Goal: Task Accomplishment & Management: Manage account settings

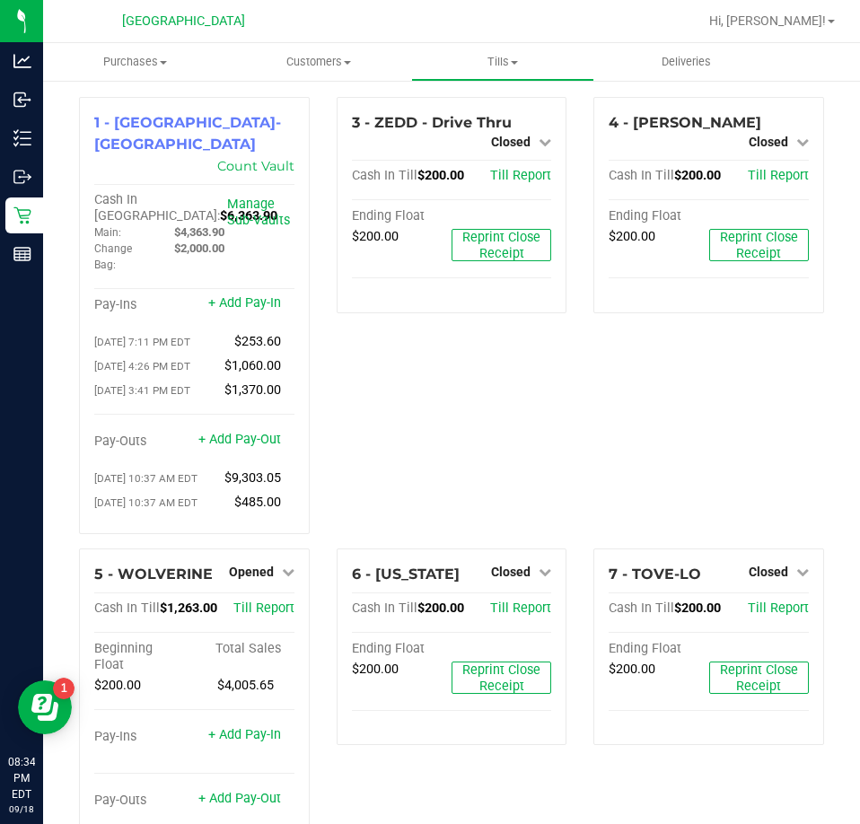
click at [323, 654] on div "6 - [US_STATE] Closed Open Till Cash In Till $200.00 Till Report Ending Float $…" at bounding box center [452, 716] width 258 height 335
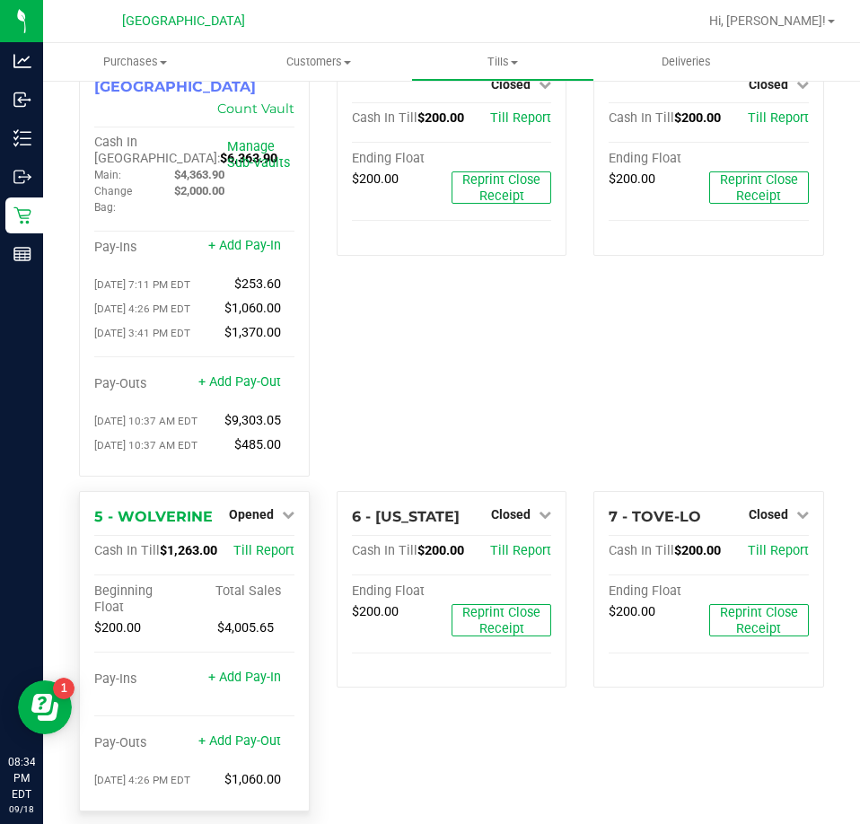
scroll to position [90, 0]
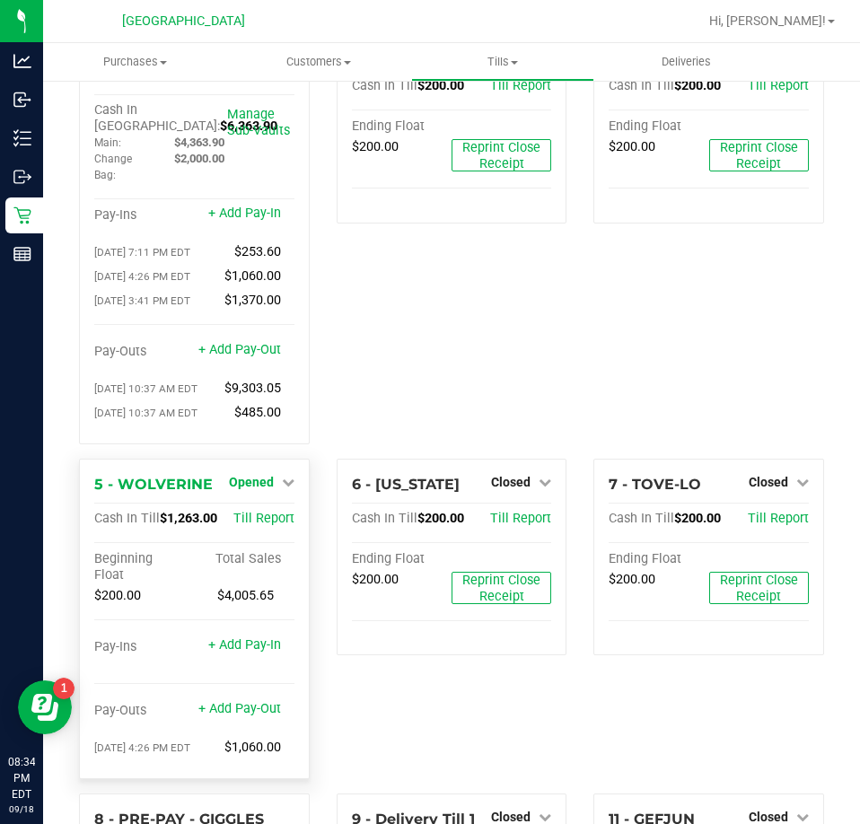
click at [272, 475] on link "Opened" at bounding box center [262, 482] width 66 height 14
click at [251, 516] on div "Close Till" at bounding box center [253, 520] width 135 height 48
click at [251, 512] on link "Close Till" at bounding box center [253, 519] width 48 height 14
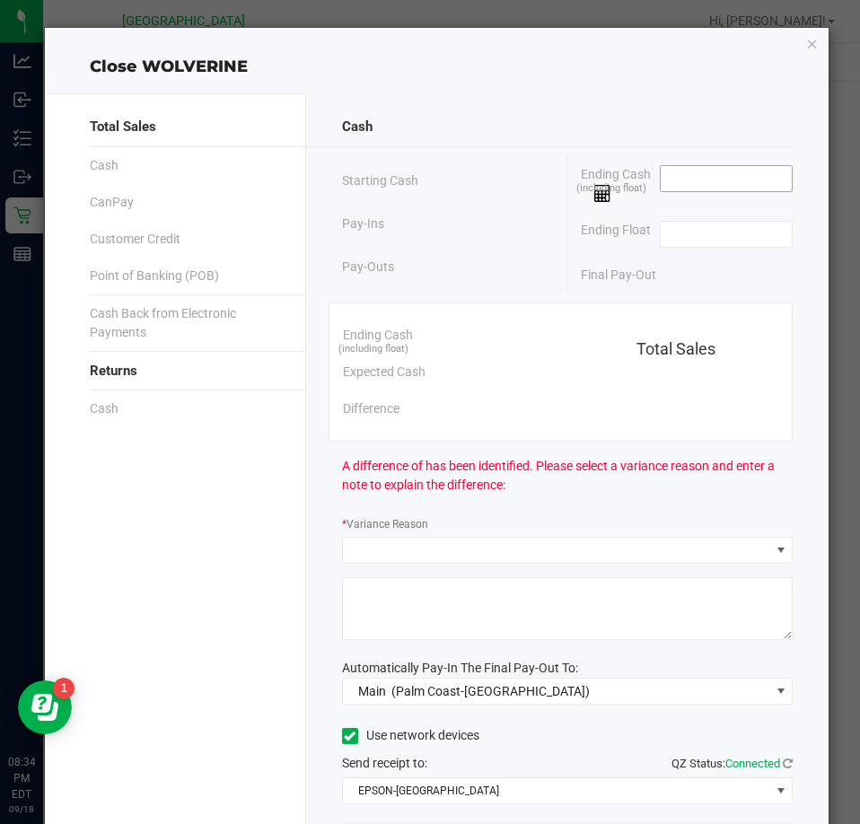
click at [704, 180] on input at bounding box center [727, 178] width 132 height 25
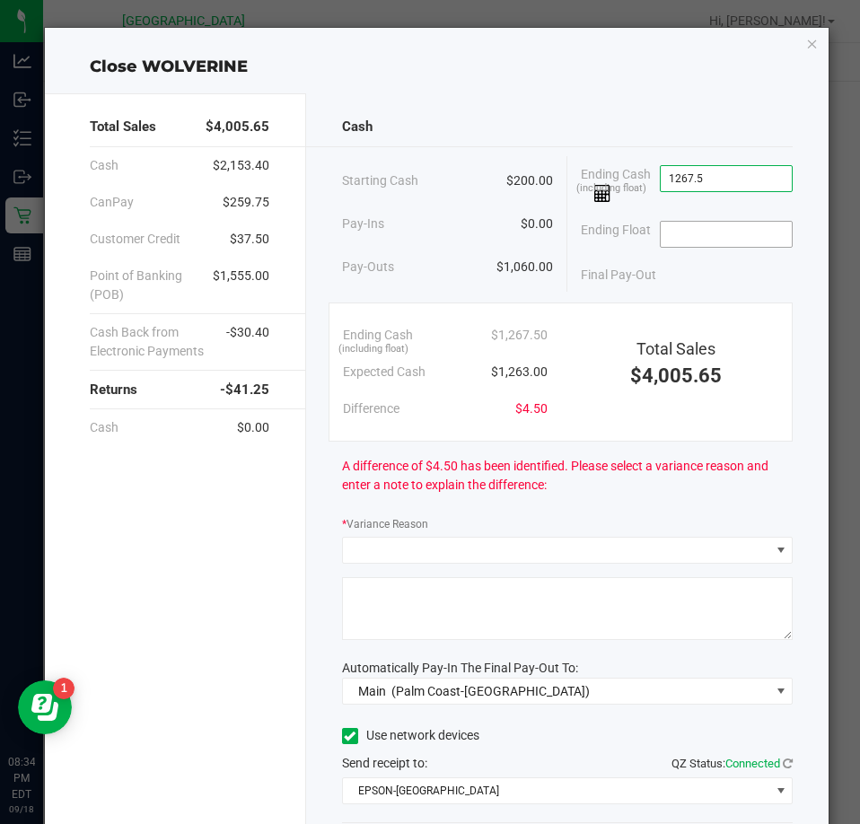
type input "$1,267.50"
click at [720, 235] on input at bounding box center [727, 234] width 132 height 25
type input "$200.00"
click at [693, 275] on div "Final Pay-Out $1,067.50" at bounding box center [687, 275] width 212 height 37
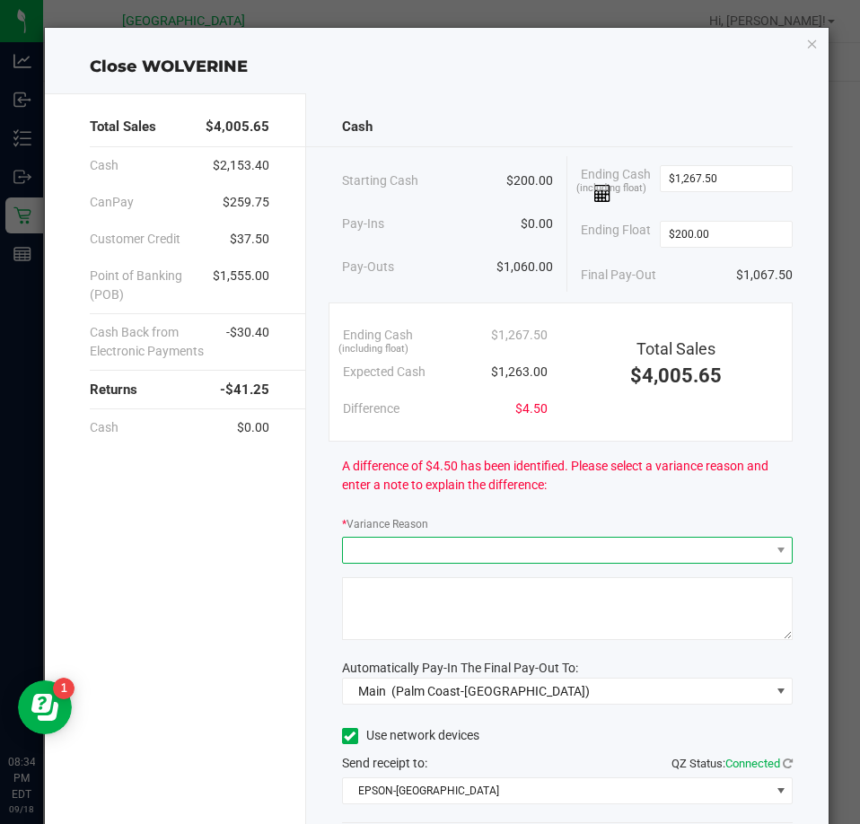
click at [480, 552] on span at bounding box center [556, 550] width 426 height 25
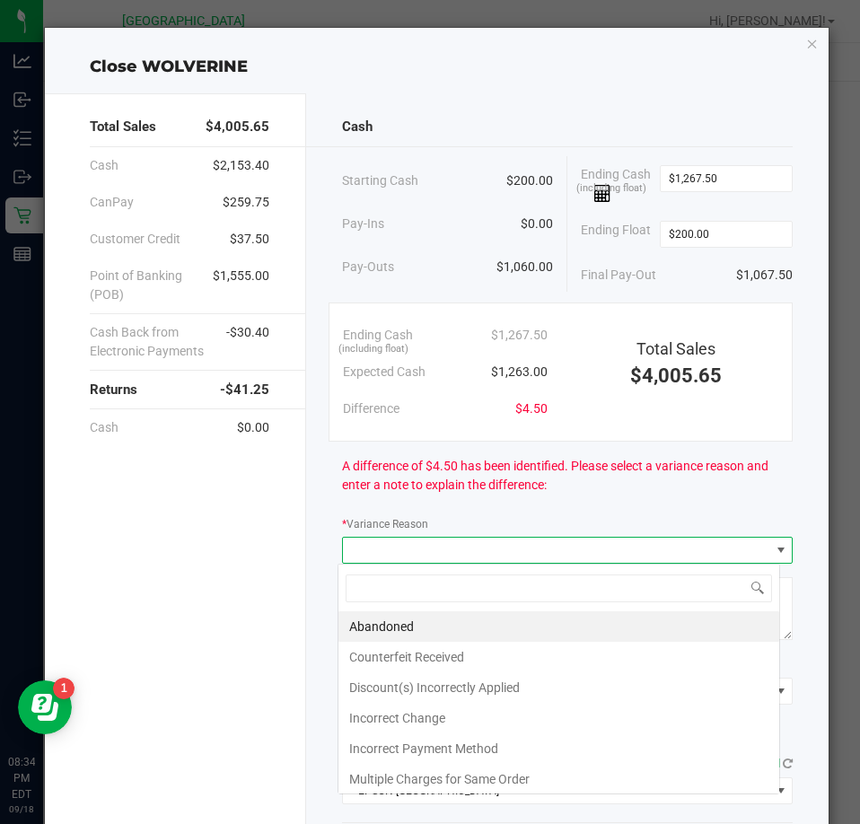
scroll to position [27, 444]
click at [465, 629] on li "Abandoned" at bounding box center [559, 626] width 441 height 31
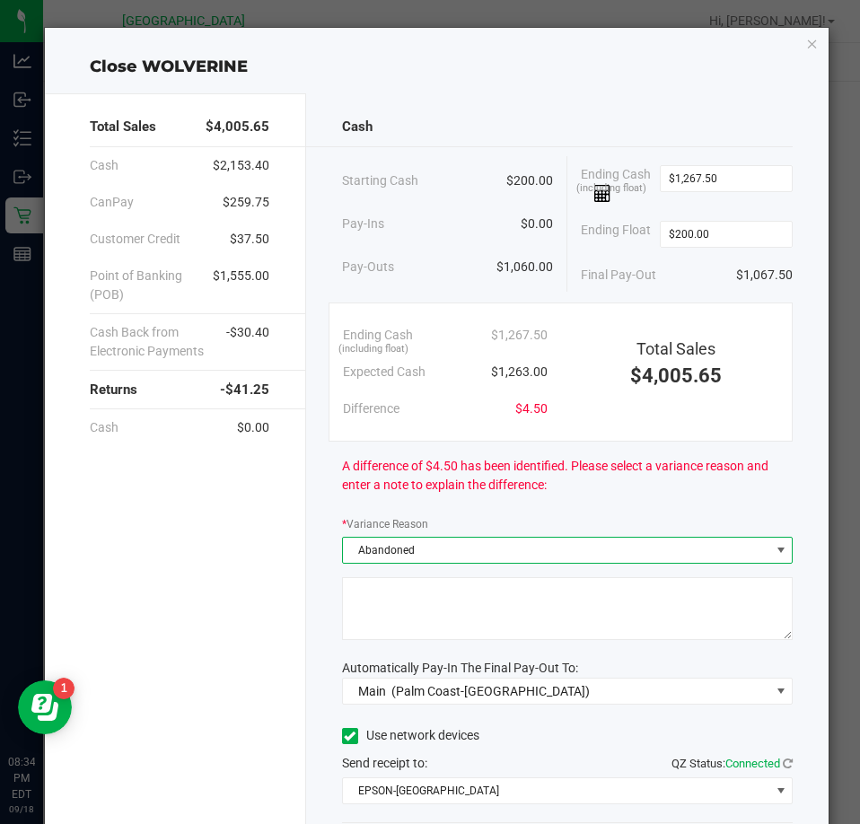
click at [465, 629] on textarea at bounding box center [567, 608] width 451 height 63
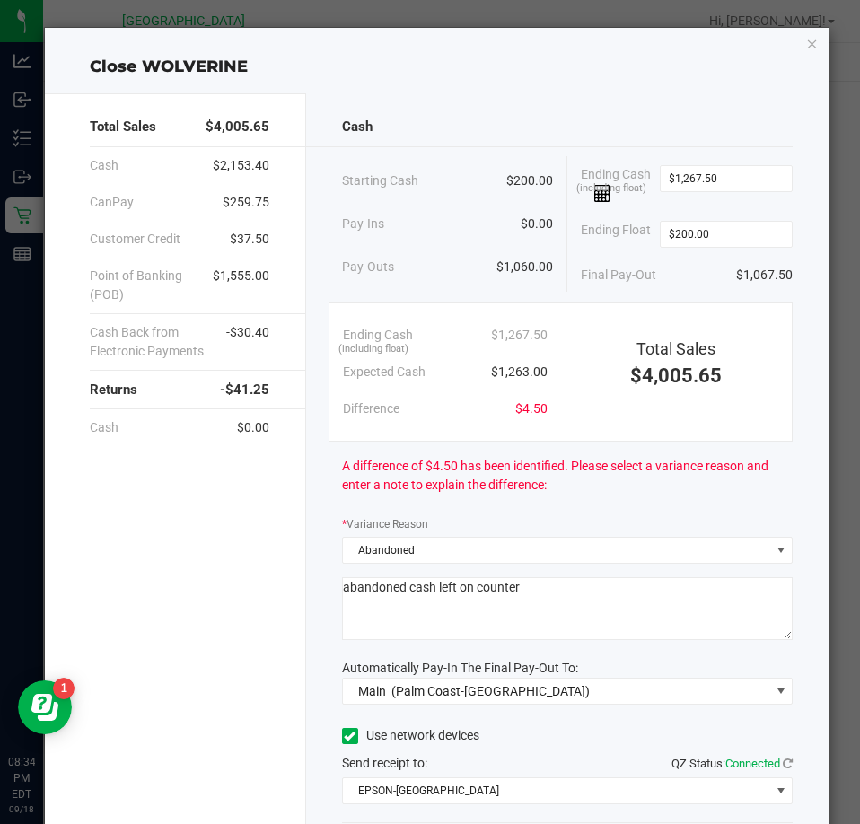
type textarea "abandoned cash left on counter"
click at [306, 622] on div "Cash Starting Cash $200.00 Pay-Ins $0.00 Pay-Outs $1,060.00 Ending Cash (includ…" at bounding box center [567, 508] width 523 height 830
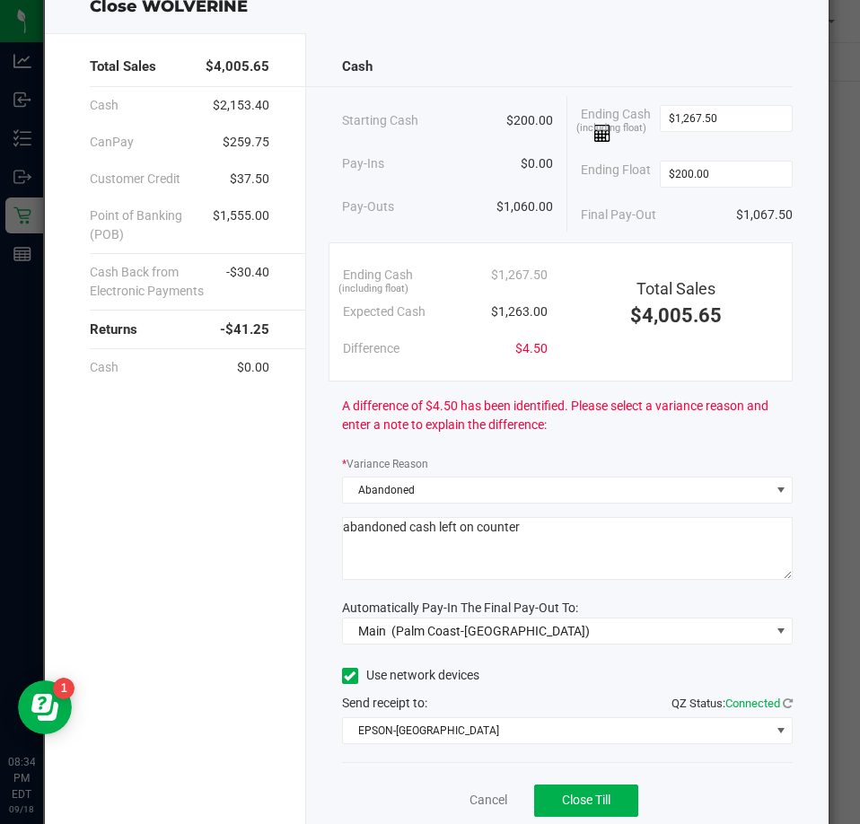
scroll to position [127, 0]
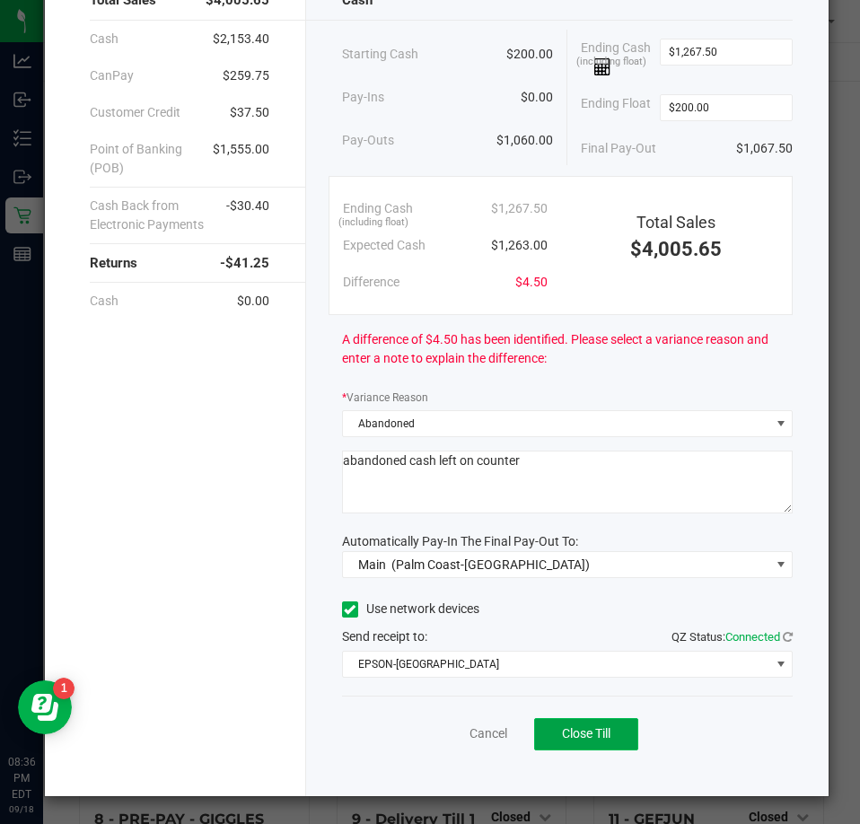
click at [578, 732] on span "Close Till" at bounding box center [586, 733] width 48 height 14
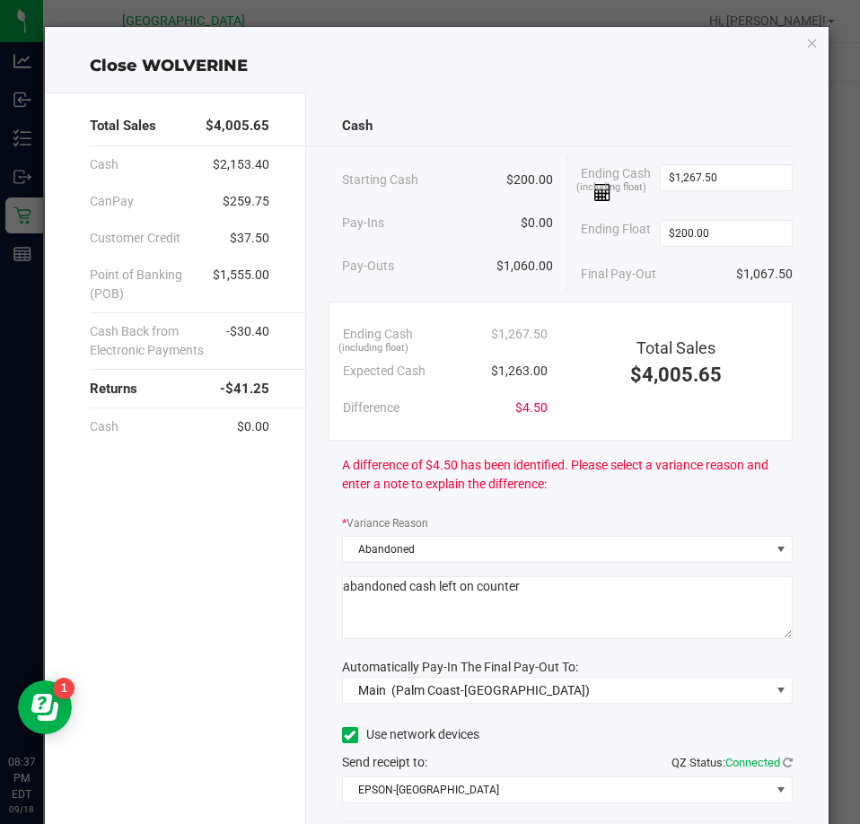
scroll to position [0, 0]
click at [806, 46] on icon "button" at bounding box center [812, 43] width 13 height 22
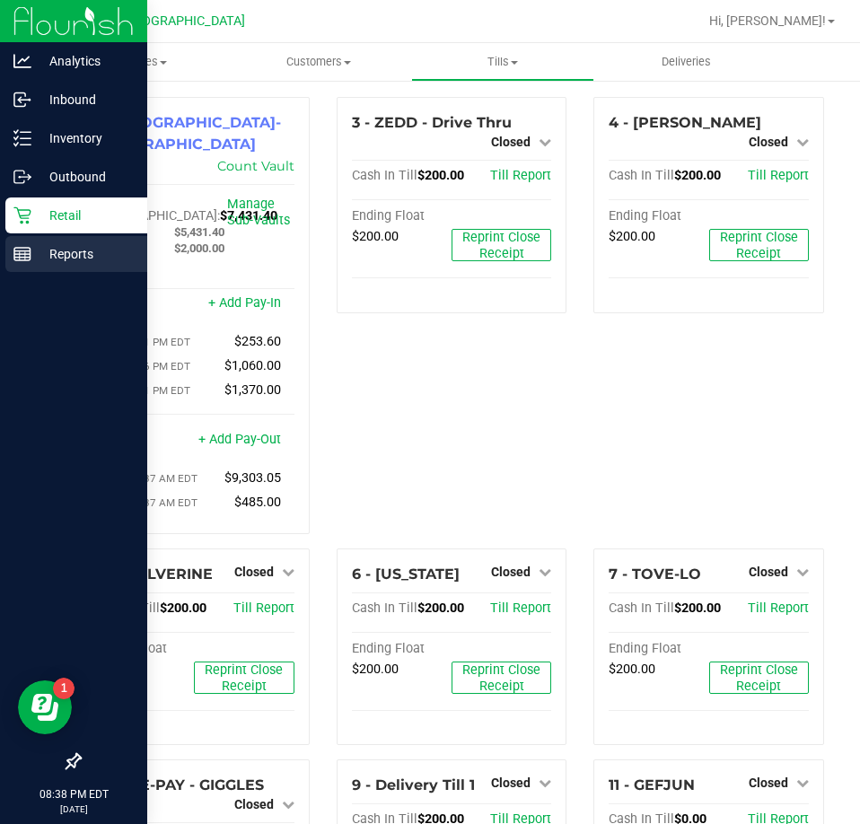
click at [70, 252] on p "Reports" at bounding box center [85, 254] width 108 height 22
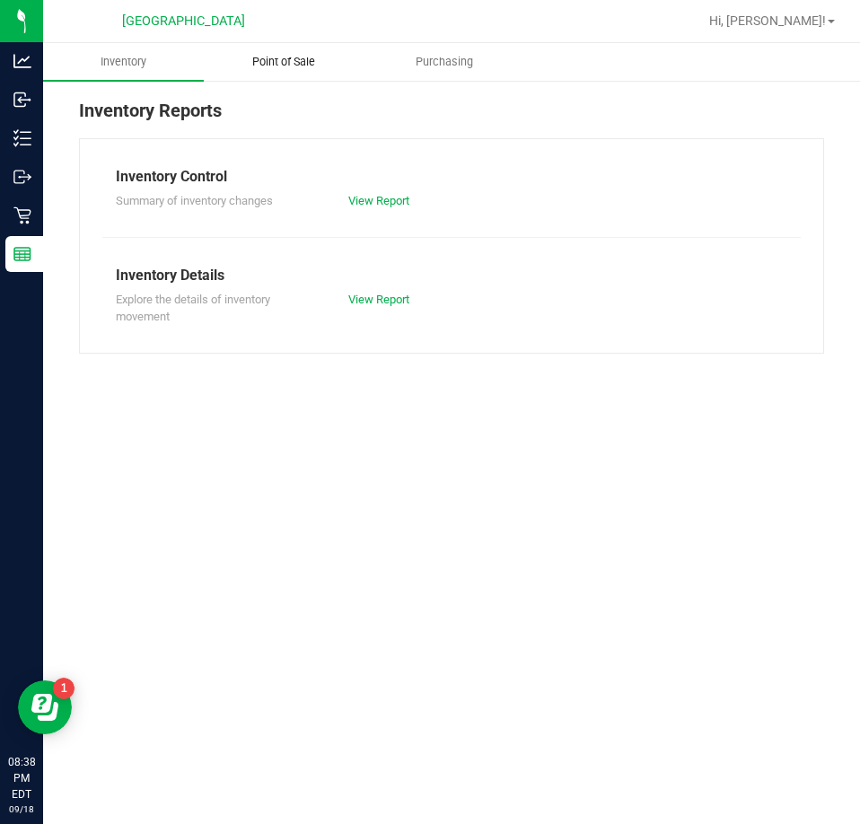
click at [295, 62] on span "Point of Sale" at bounding box center [283, 62] width 111 height 16
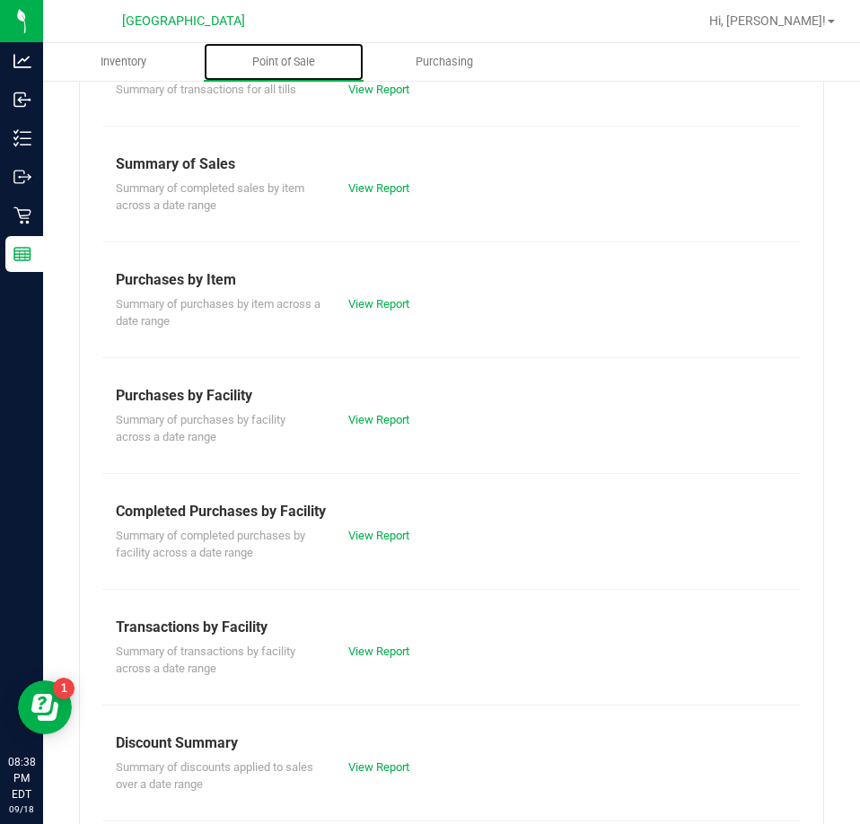
scroll to position [242, 0]
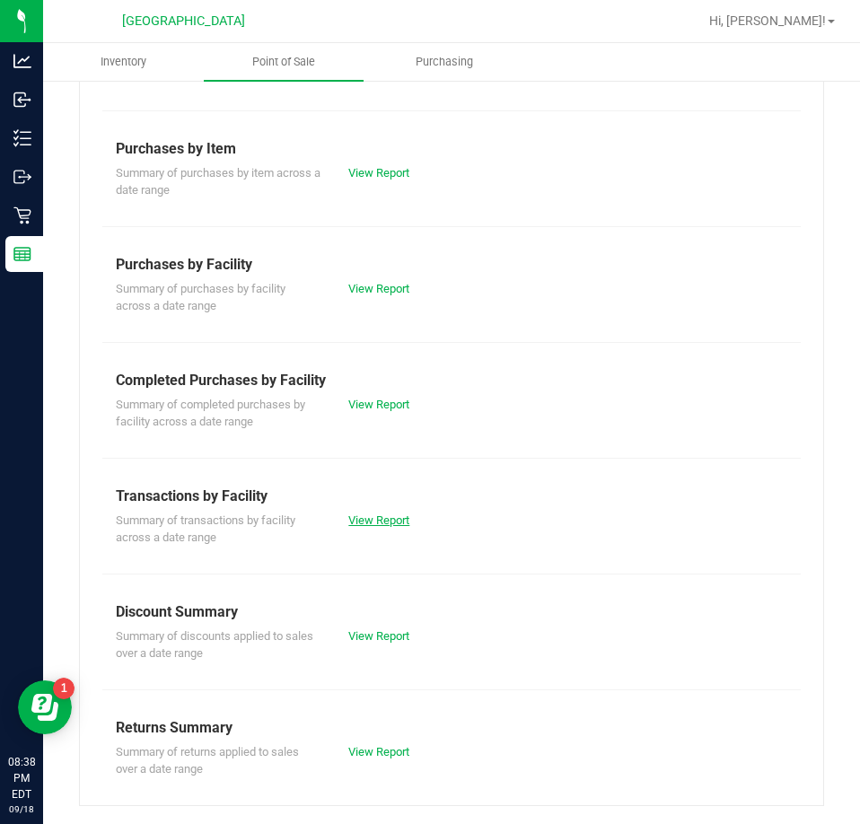
click at [375, 523] on link "View Report" at bounding box center [378, 520] width 61 height 13
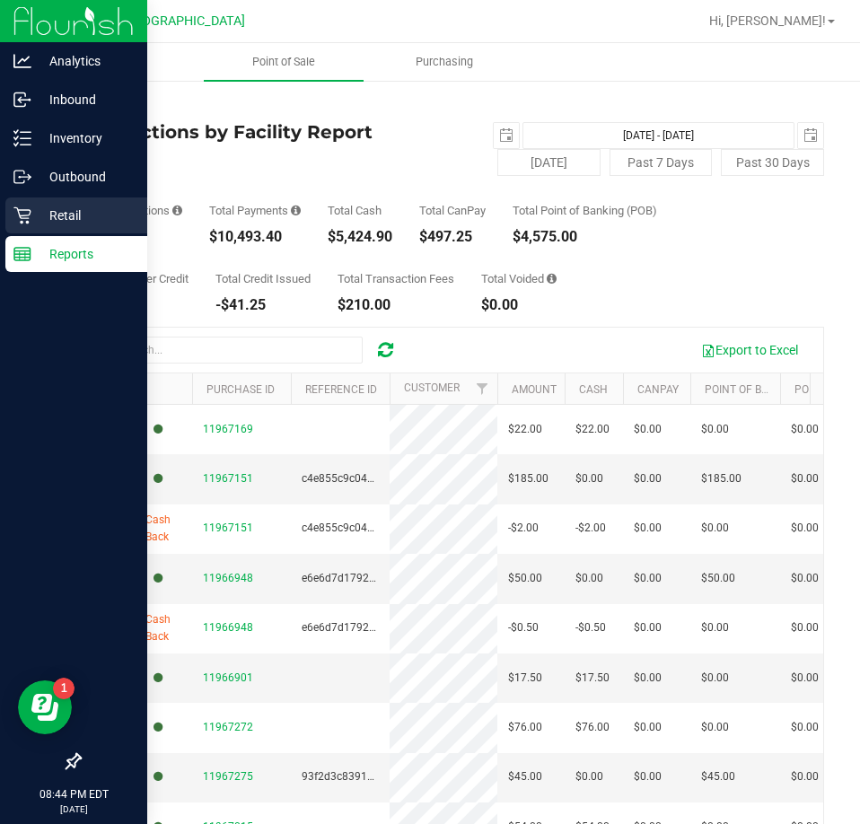
click at [66, 217] on p "Retail" at bounding box center [85, 216] width 108 height 22
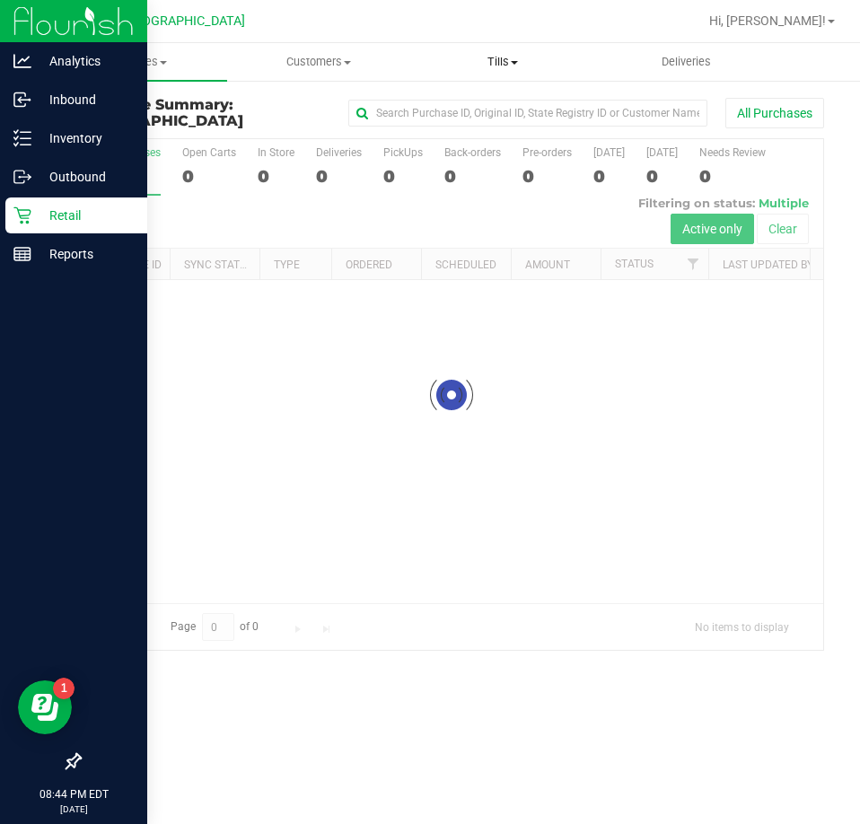
click at [508, 57] on span "Tills" at bounding box center [503, 62] width 182 height 16
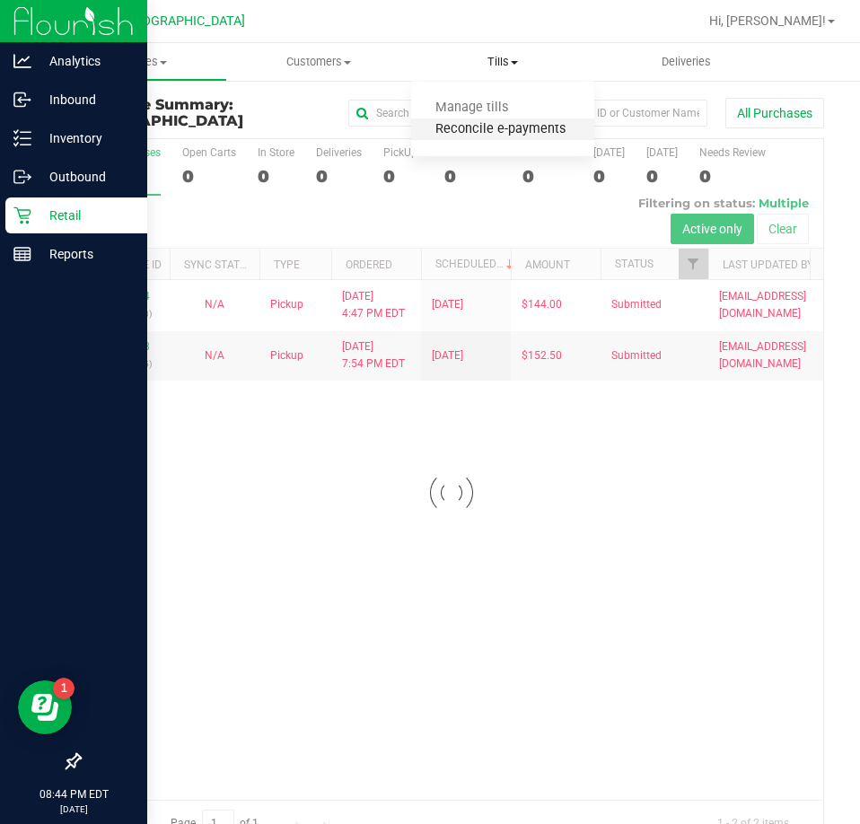
click at [506, 132] on span "Reconcile e-payments" at bounding box center [500, 129] width 179 height 15
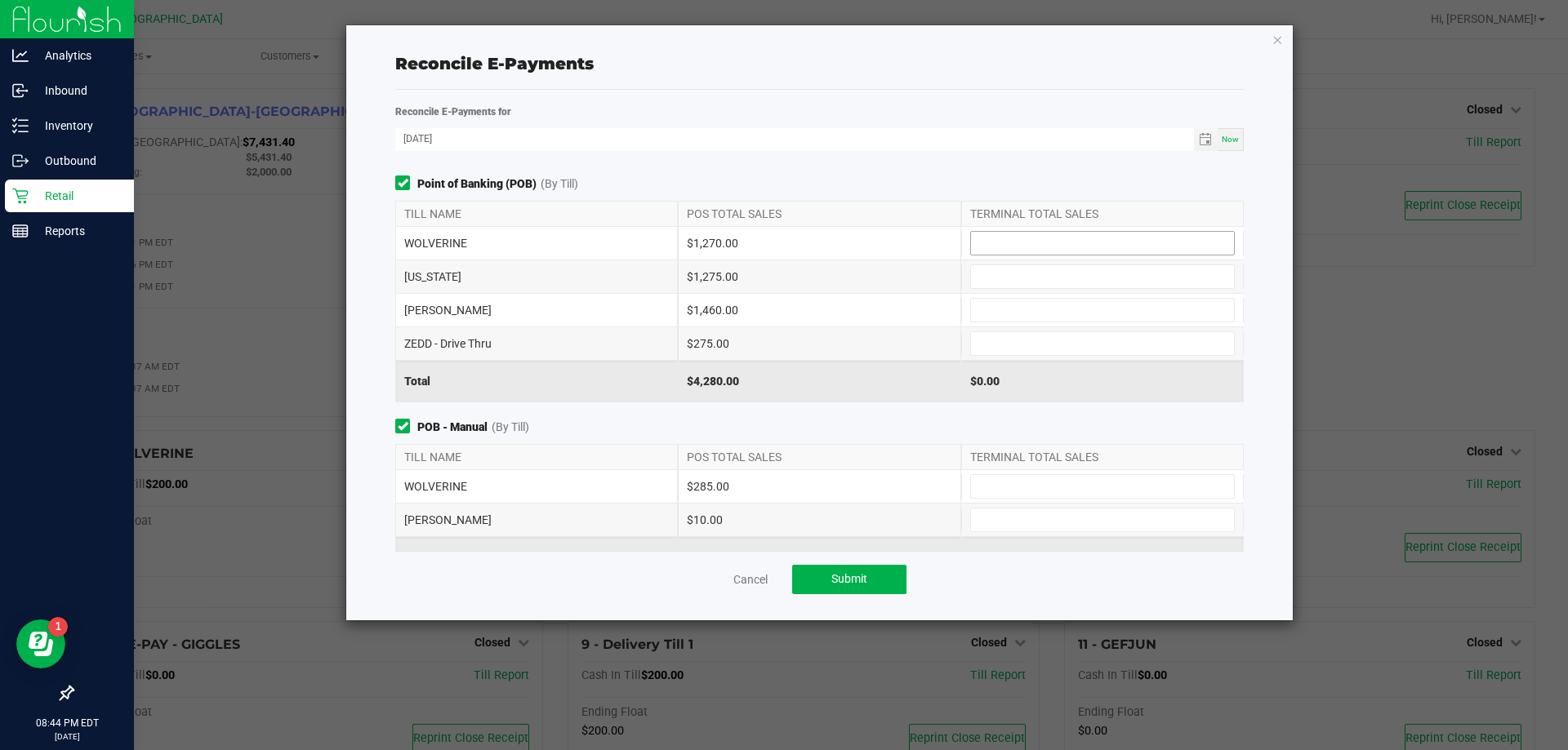
click at [781, 240] on input at bounding box center [1102, 243] width 263 height 23
type input "$1,270.00"
click at [781, 275] on input at bounding box center [1102, 276] width 263 height 23
type input "$1,275.00"
click at [781, 304] on input at bounding box center [1102, 310] width 263 height 23
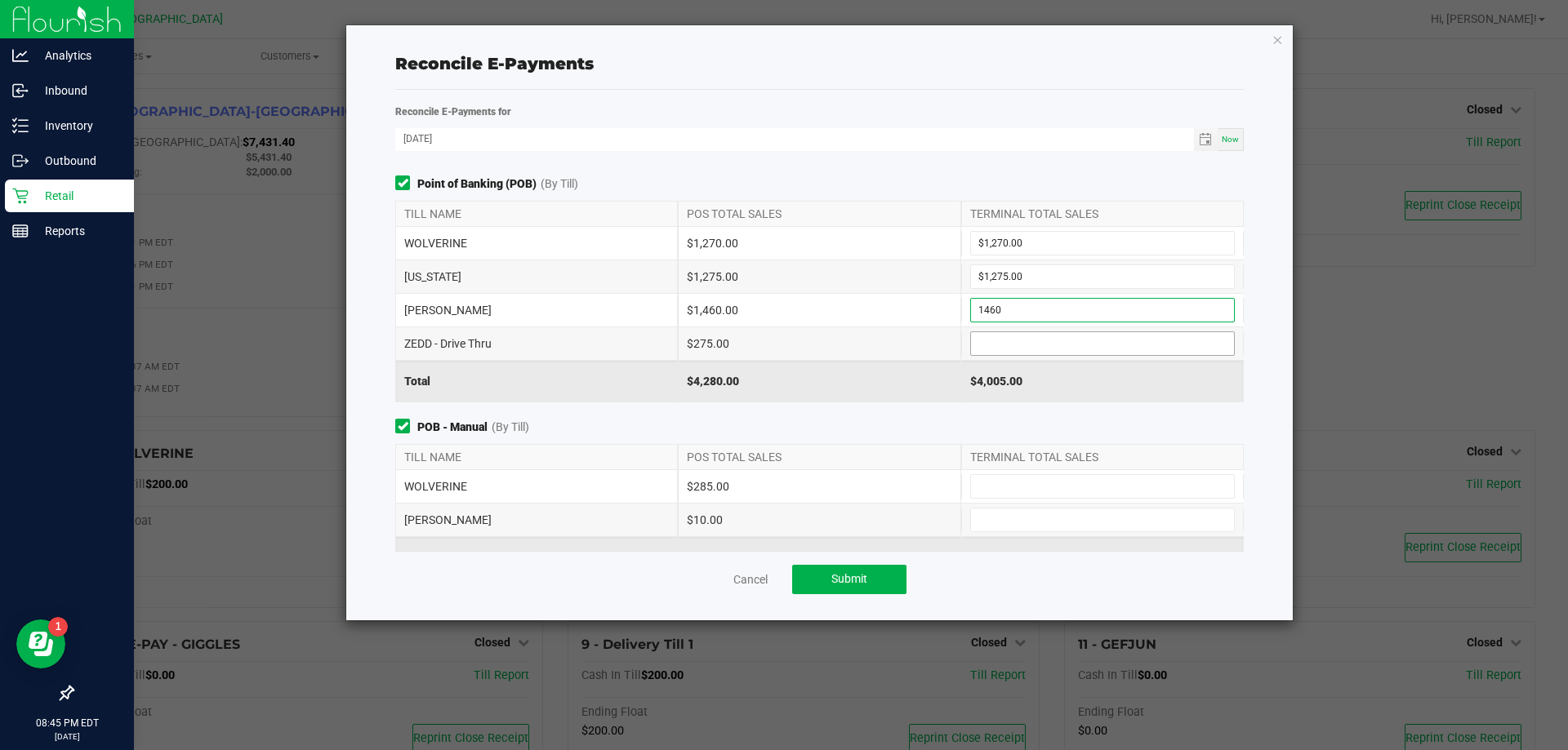
type input "$1,460.00"
click at [781, 334] on input at bounding box center [1102, 343] width 263 height 23
type input "$275.00"
click at [781, 371] on div "$4,280.00" at bounding box center [819, 381] width 283 height 41
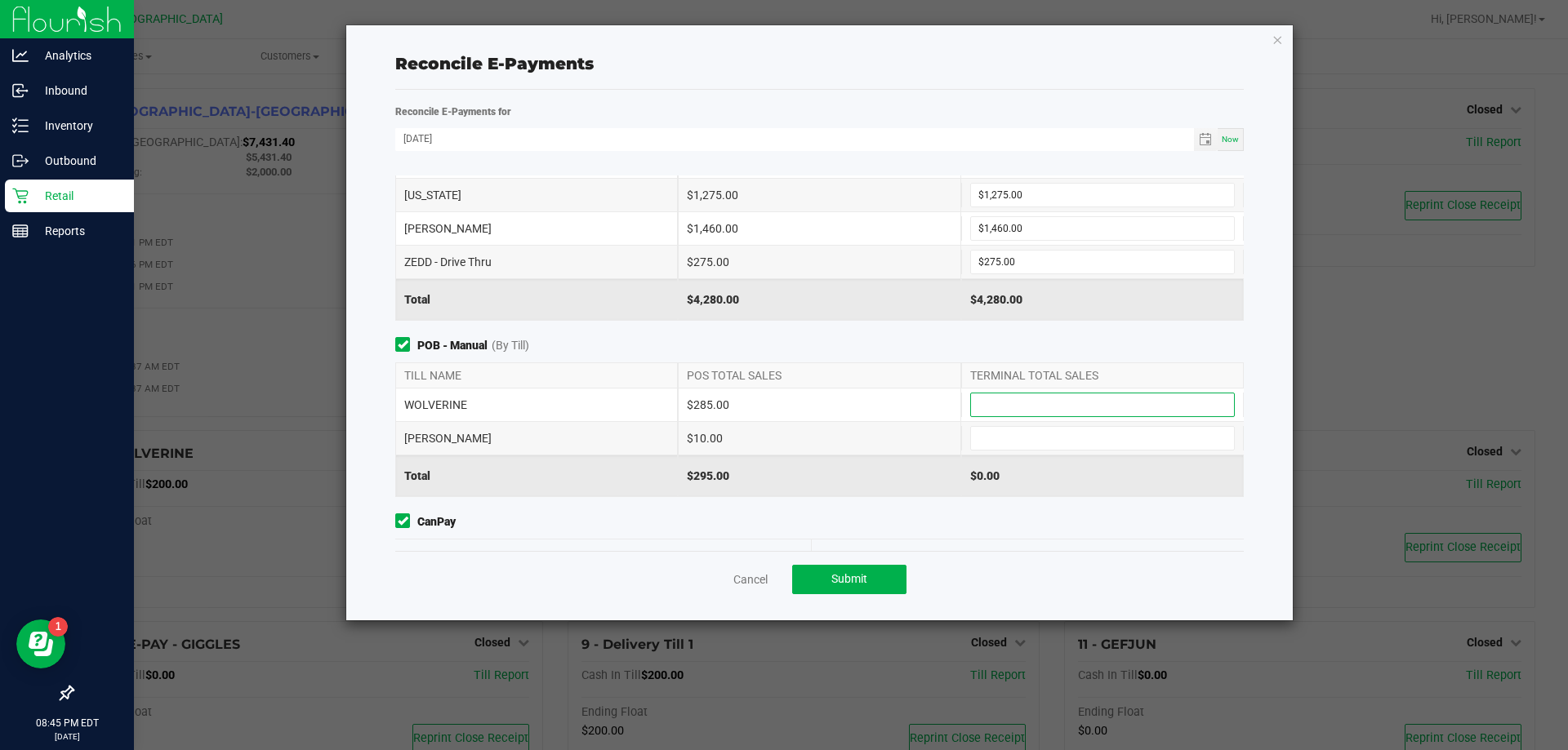
click at [781, 404] on input at bounding box center [1102, 405] width 263 height 23
type input "$285.00"
click at [781, 436] on input at bounding box center [1102, 438] width 263 height 23
type input "$10.00"
click at [781, 398] on div "$285.00" at bounding box center [819, 405] width 283 height 33
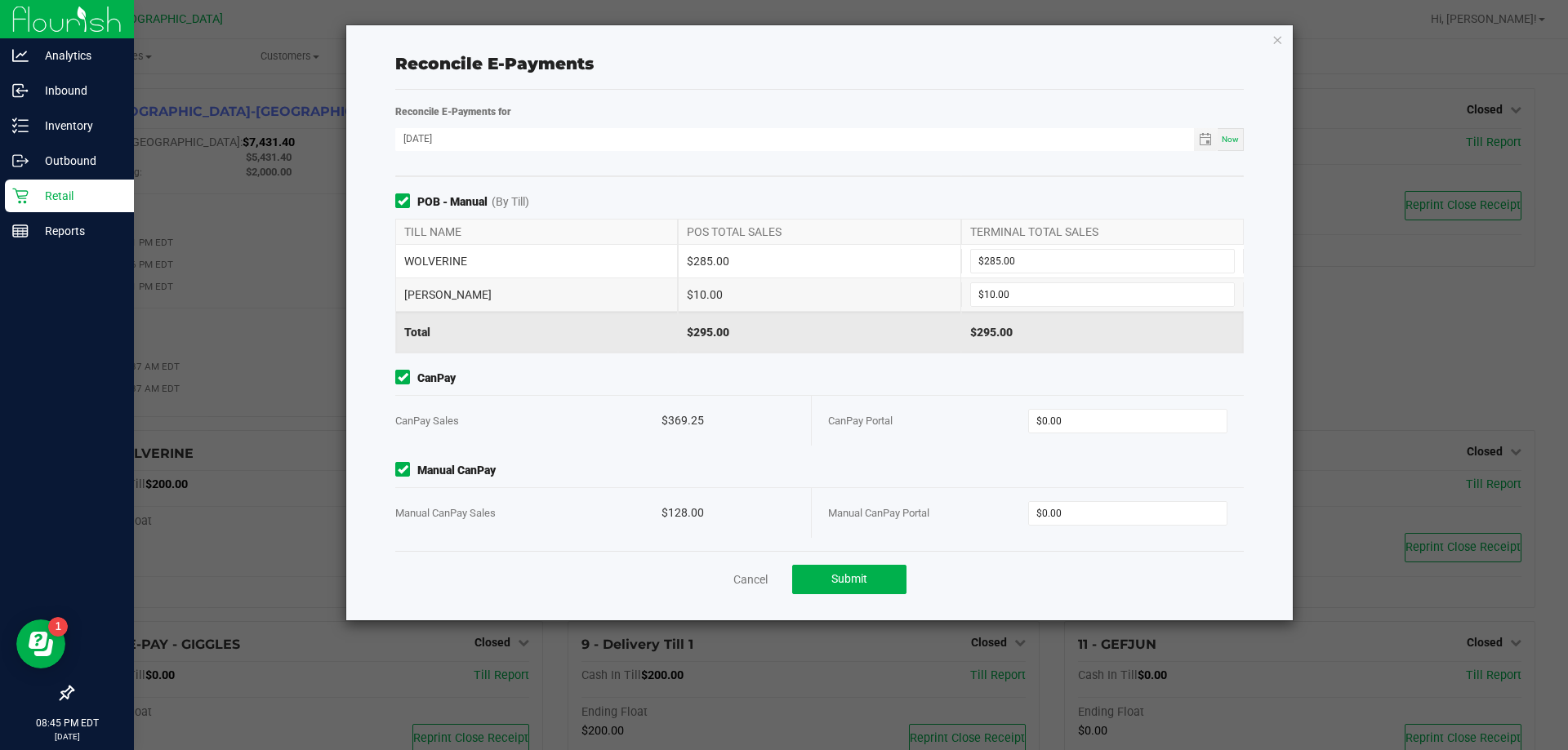
scroll to position [227, 0]
click at [781, 419] on input "0" at bounding box center [1128, 419] width 198 height 23
type input "$369.25"
click at [781, 469] on span "Manual CanPay" at bounding box center [819, 468] width 849 height 17
click at [781, 513] on input "0" at bounding box center [1128, 511] width 198 height 23
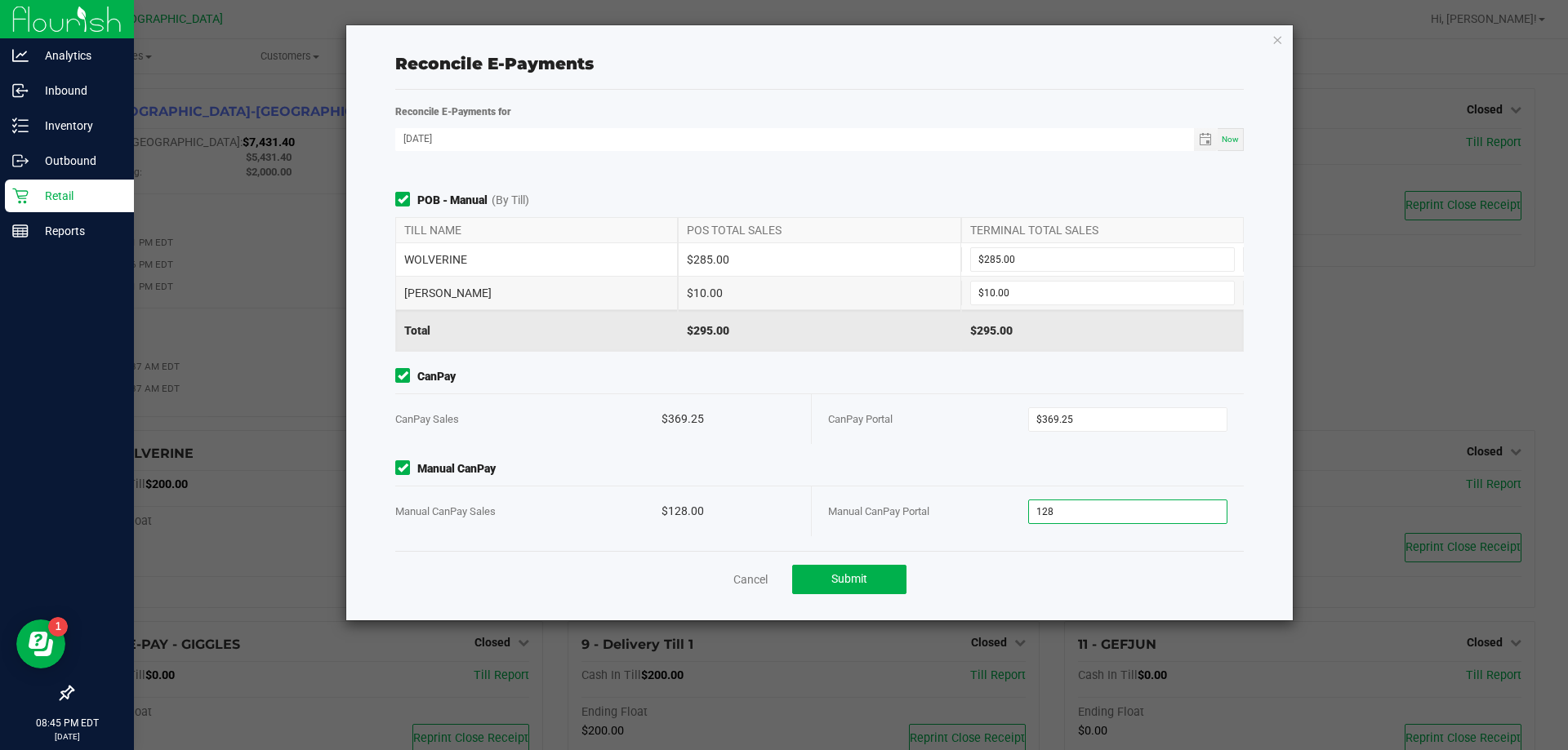
type input "$128.00"
click at [781, 475] on span "Manual CanPay" at bounding box center [819, 468] width 849 height 17
click at [781, 578] on button "Submit" at bounding box center [849, 579] width 115 height 29
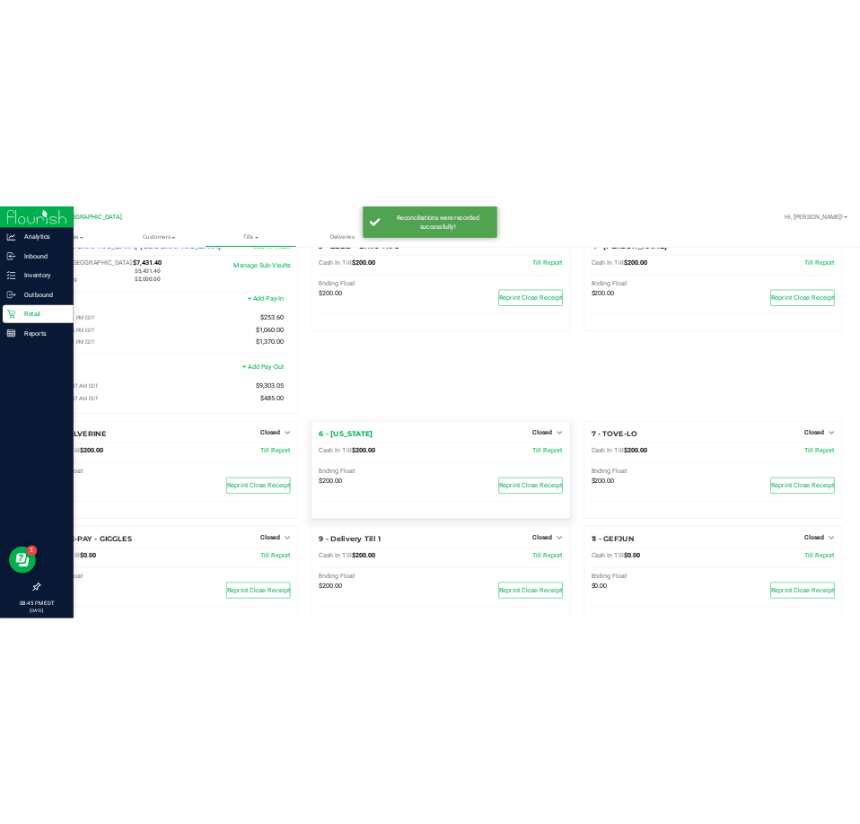
scroll to position [0, 0]
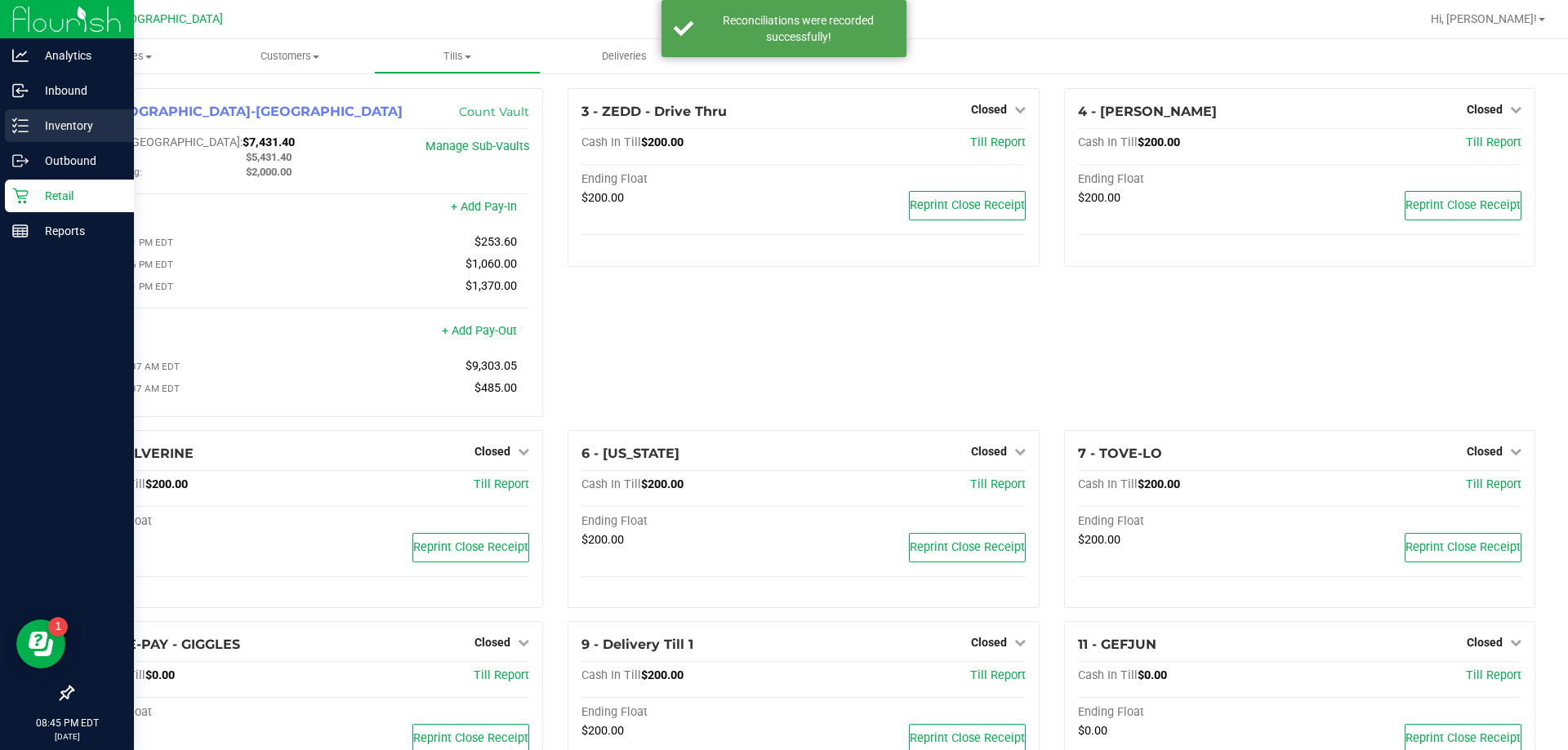
click at [30, 124] on p "Inventory" at bounding box center [77, 126] width 98 height 20
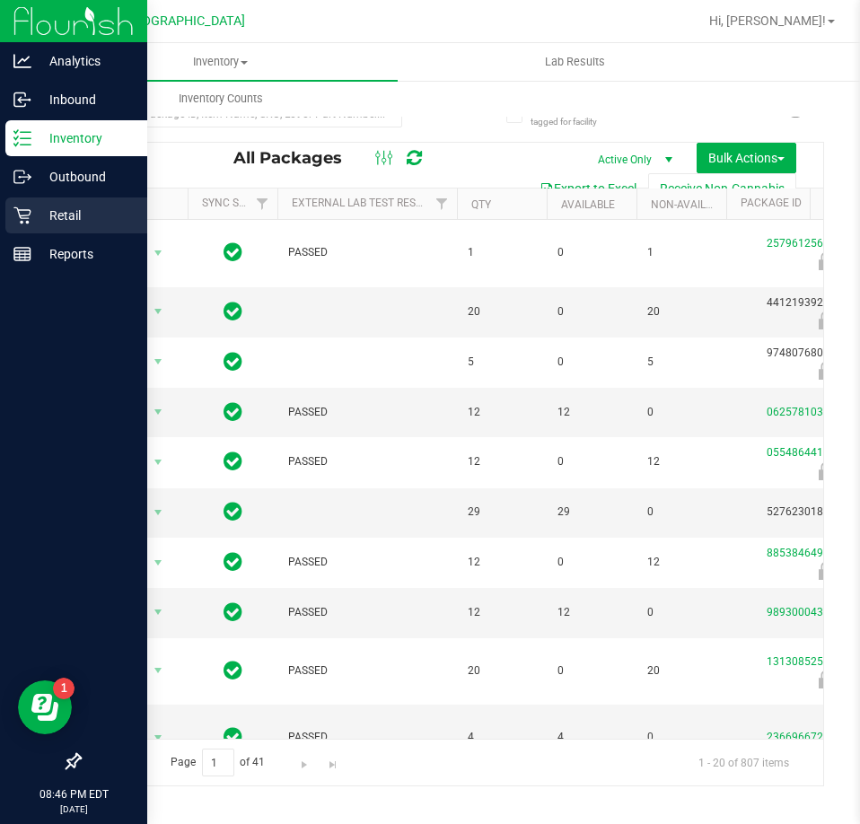
click at [66, 212] on p "Retail" at bounding box center [85, 216] width 108 height 22
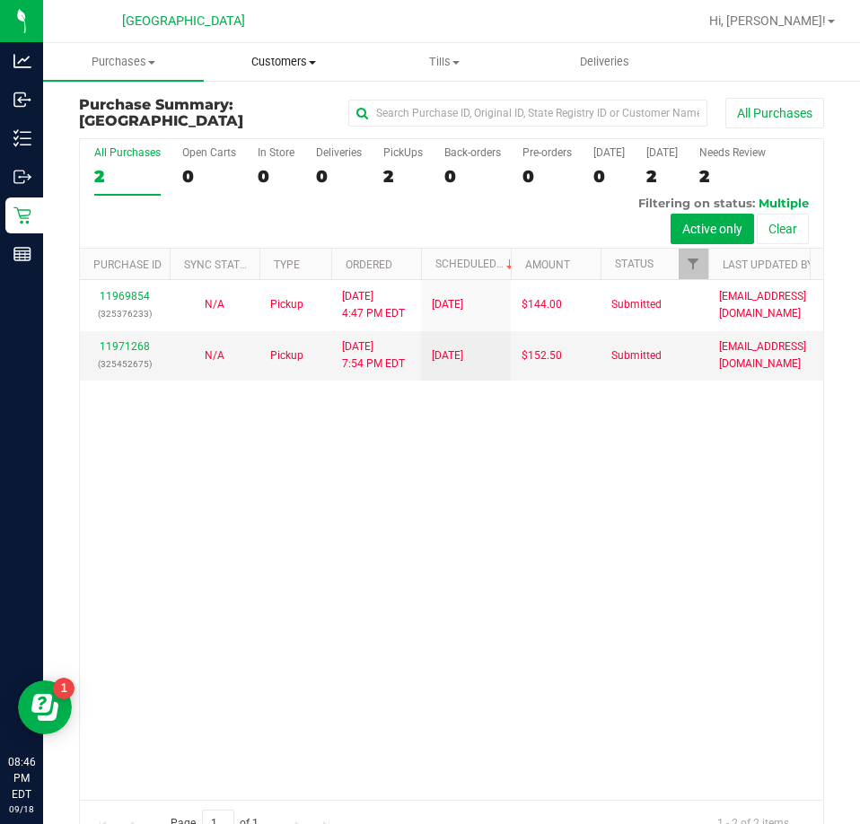
click at [293, 61] on span "Customers" at bounding box center [284, 62] width 159 height 16
click at [279, 107] on span "All customers" at bounding box center [268, 108] width 129 height 15
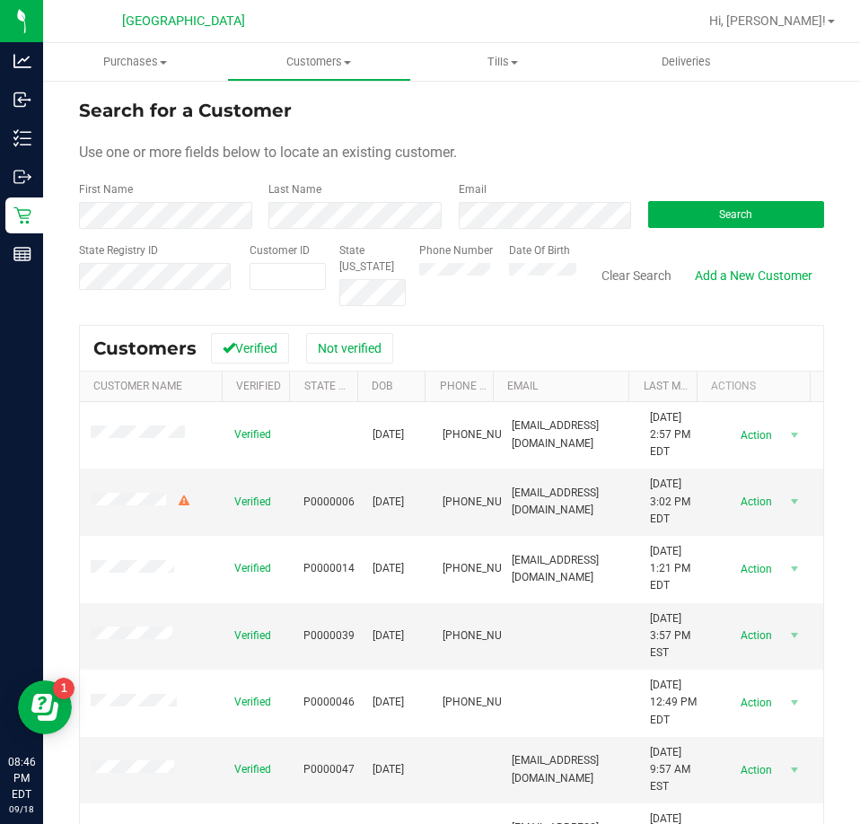
click at [173, 230] on form "Search for a Customer Use one or more fields below to locate an existing custom…" at bounding box center [451, 201] width 745 height 209
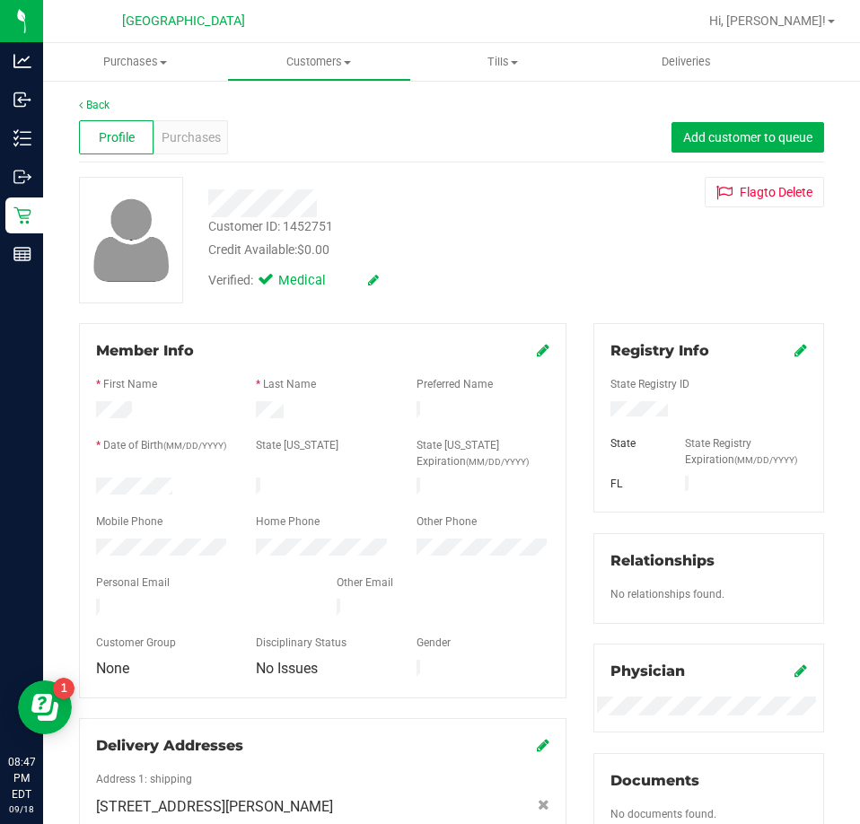
click at [302, 225] on div "Customer ID: 1452751" at bounding box center [270, 226] width 125 height 19
copy div "1452751"
click at [201, 134] on span "Purchases" at bounding box center [191, 137] width 59 height 19
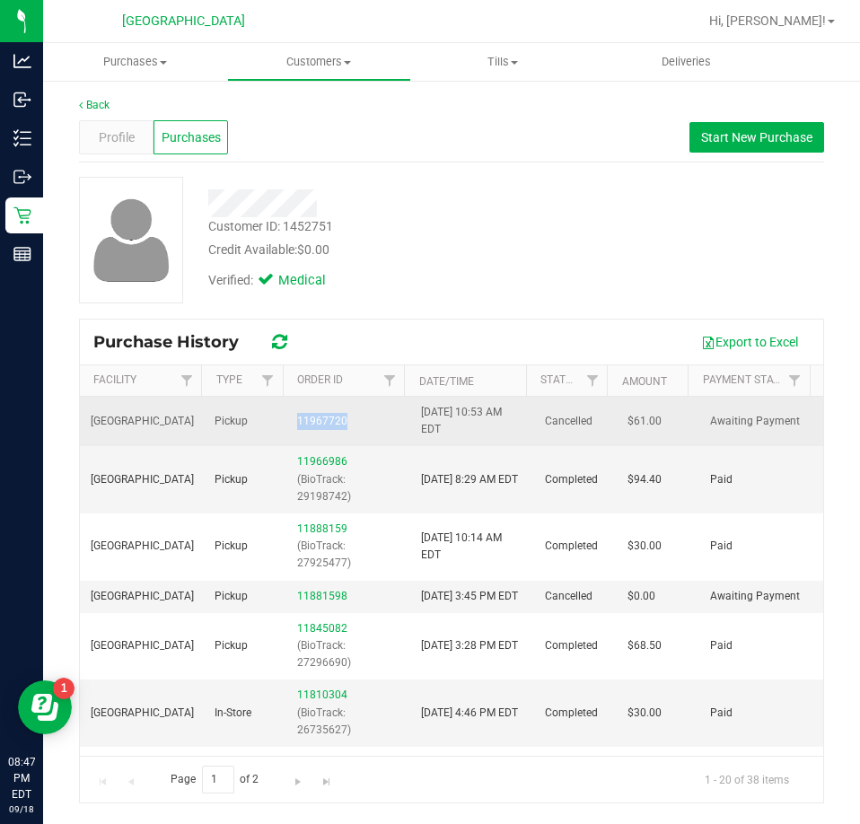
drag, startPoint x: 362, startPoint y: 418, endPoint x: 287, endPoint y: 418, distance: 74.5
click at [287, 418] on td "11967720" at bounding box center [348, 421] width 124 height 49
copy link "11967720"
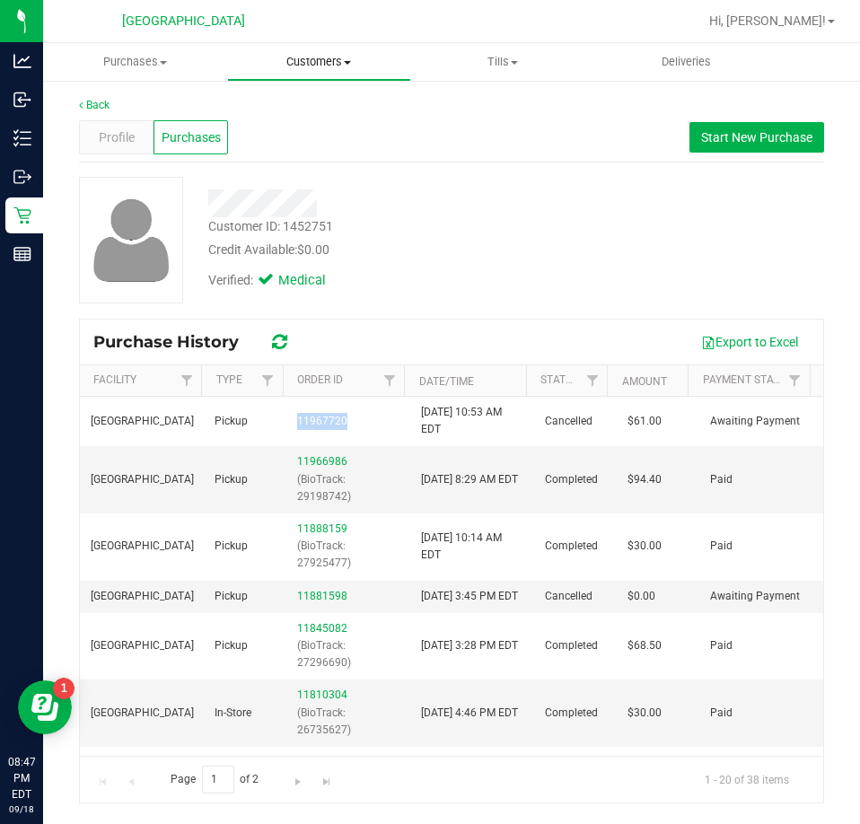
click at [335, 68] on span "Customers" at bounding box center [319, 62] width 182 height 16
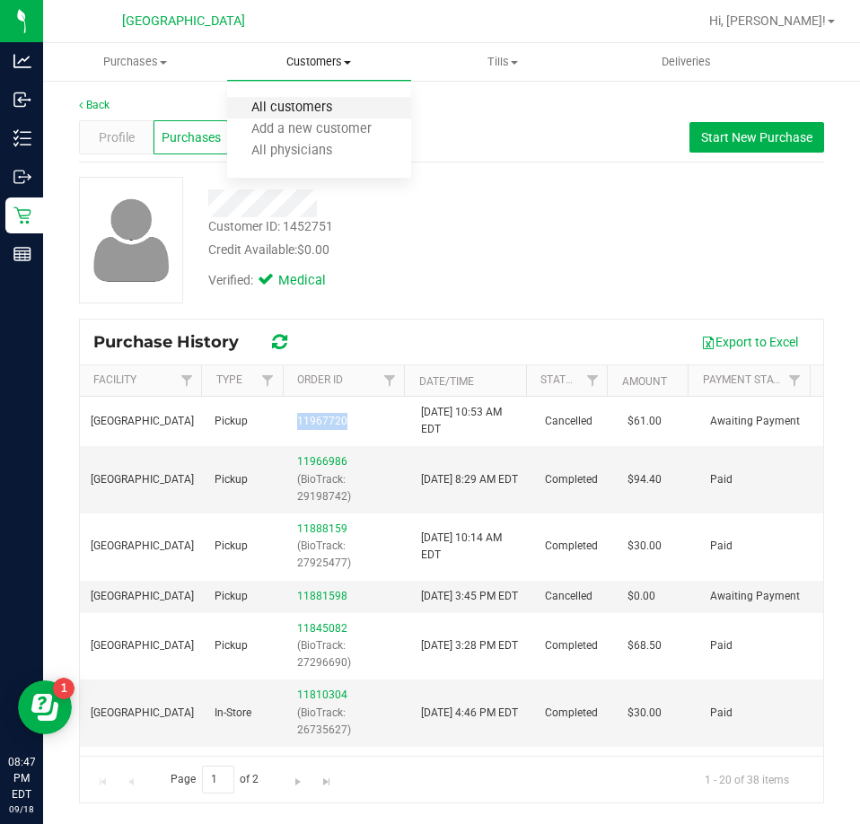
click at [297, 110] on span "All customers" at bounding box center [291, 108] width 129 height 15
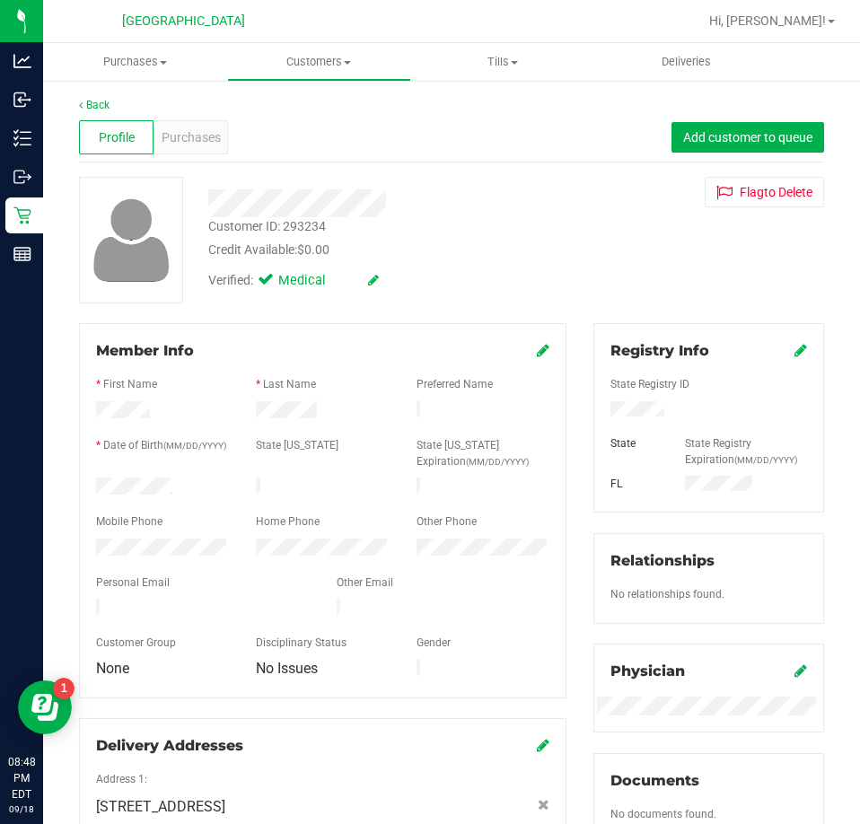
click at [303, 226] on div "Customer ID: 293234" at bounding box center [267, 226] width 118 height 19
copy div "293234"
click at [177, 149] on div "Purchases" at bounding box center [191, 137] width 75 height 34
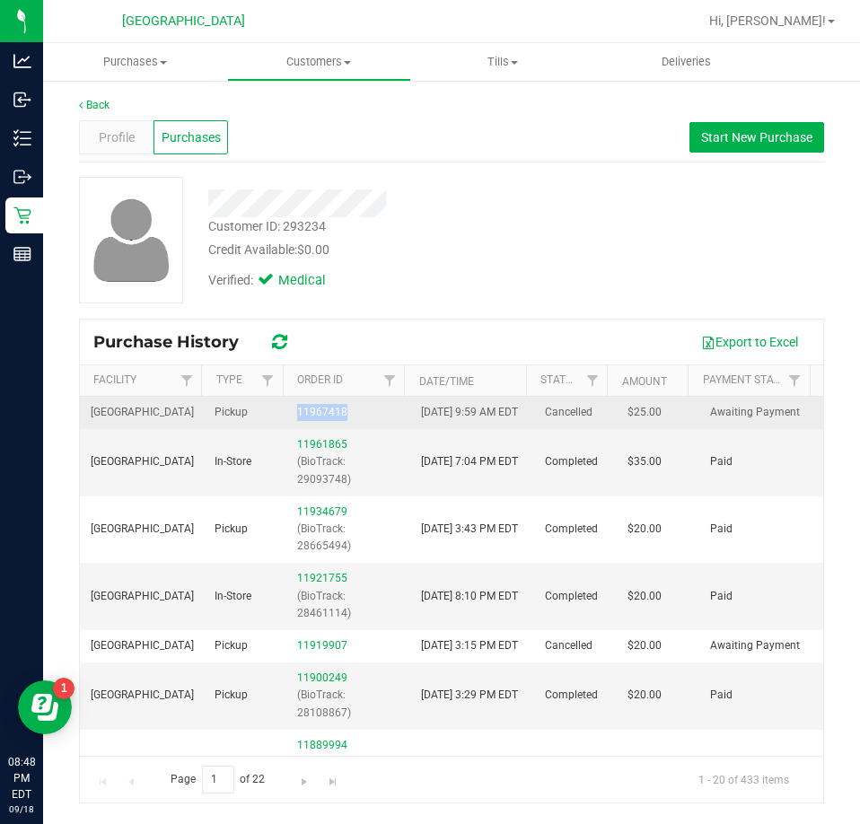
drag, startPoint x: 354, startPoint y: 424, endPoint x: 293, endPoint y: 417, distance: 61.5
click at [297, 417] on div "11967418" at bounding box center [348, 412] width 102 height 17
copy link "11967418"
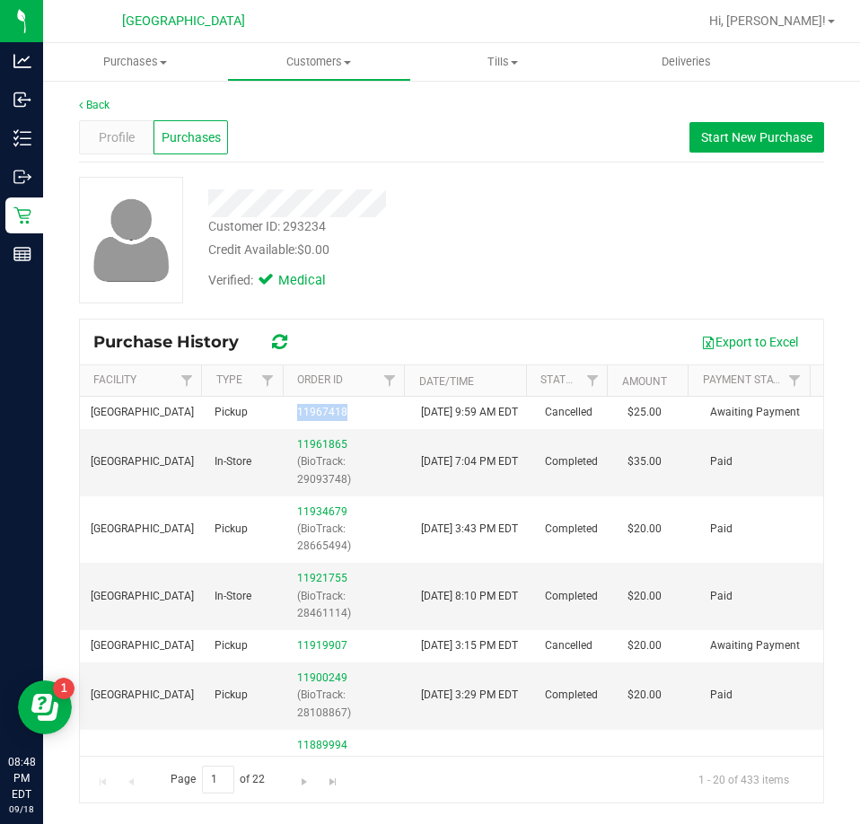
click at [520, 203] on div at bounding box center [388, 203] width 386 height 28
click at [500, 67] on span "Tills" at bounding box center [503, 62] width 182 height 16
click at [488, 101] on span "Manage tills" at bounding box center [471, 108] width 121 height 15
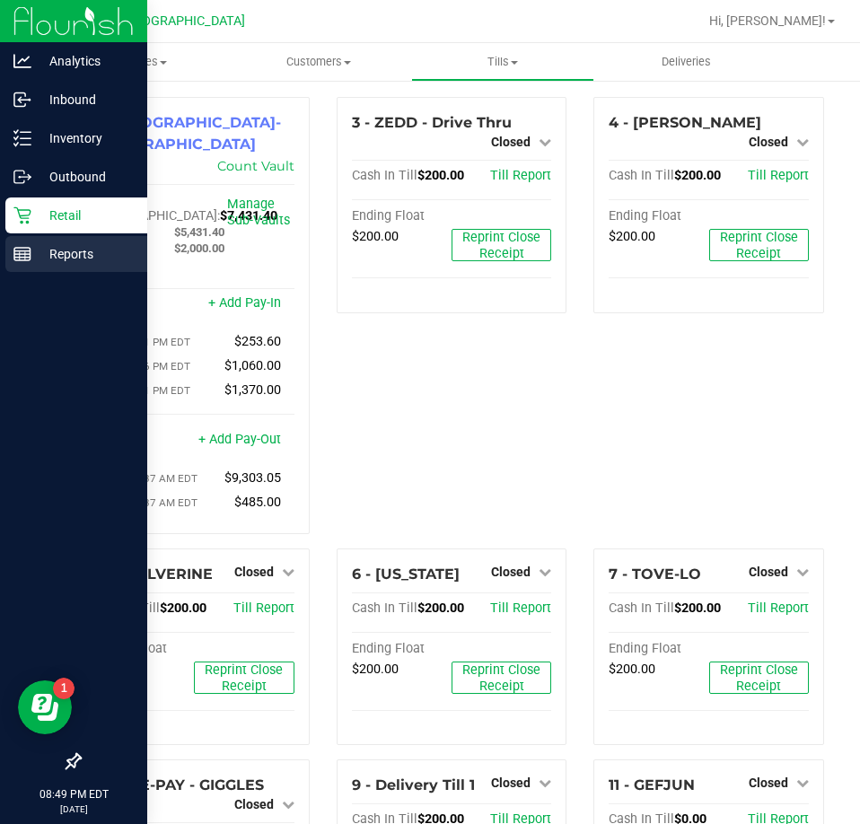
click at [65, 251] on p "Reports" at bounding box center [85, 254] width 108 height 22
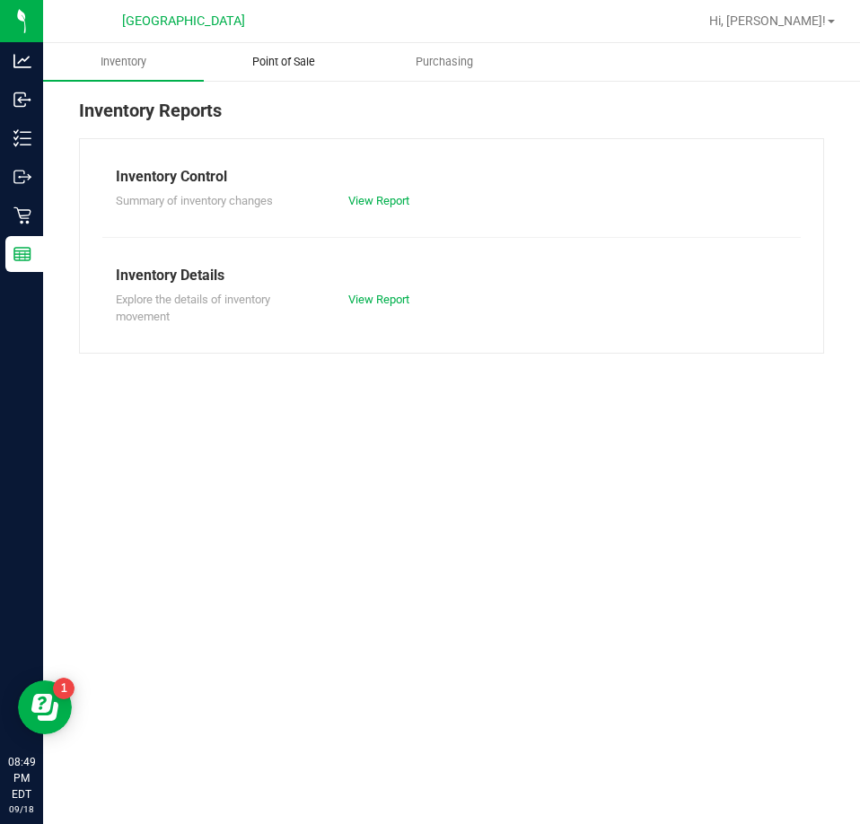
click at [251, 56] on span "Point of Sale" at bounding box center [283, 62] width 111 height 16
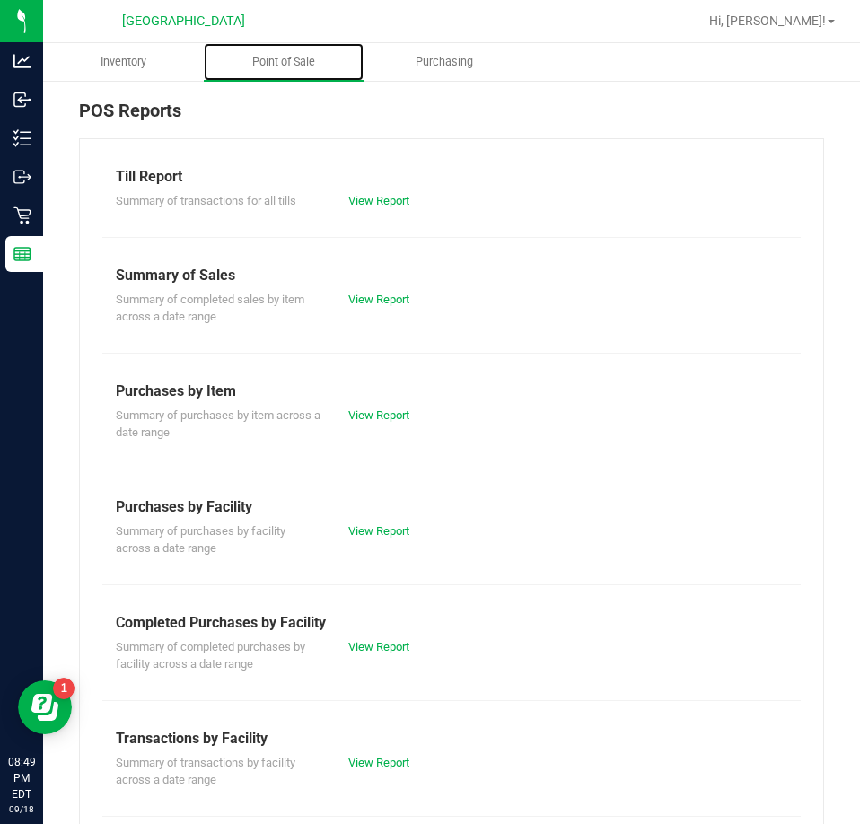
scroll to position [242, 0]
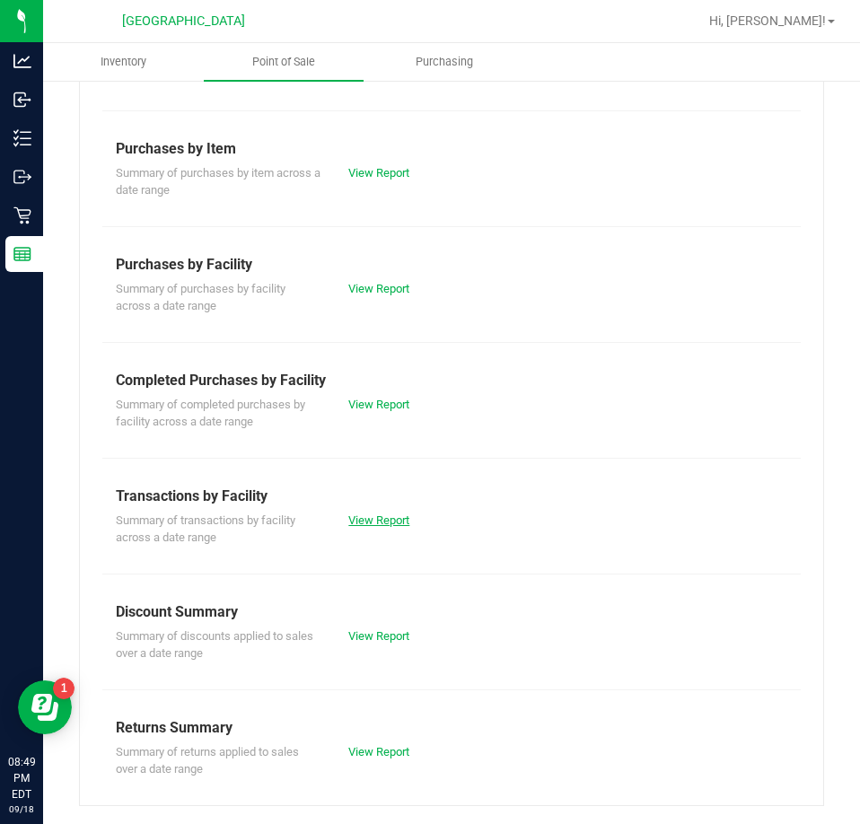
click at [383, 515] on link "View Report" at bounding box center [378, 520] width 61 height 13
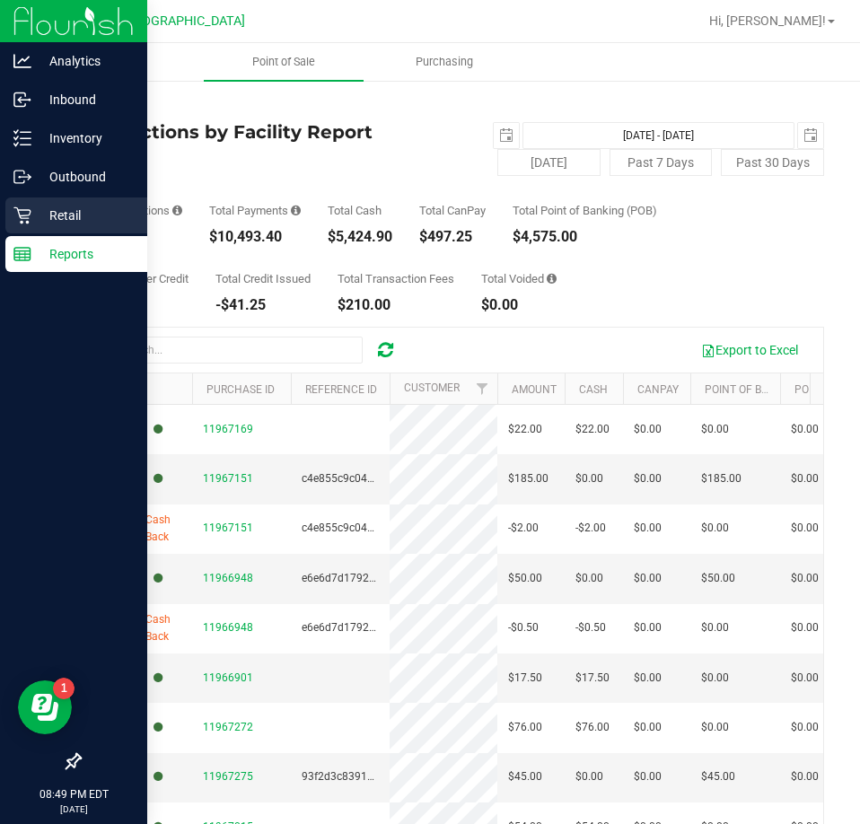
click at [55, 213] on p "Retail" at bounding box center [85, 216] width 108 height 22
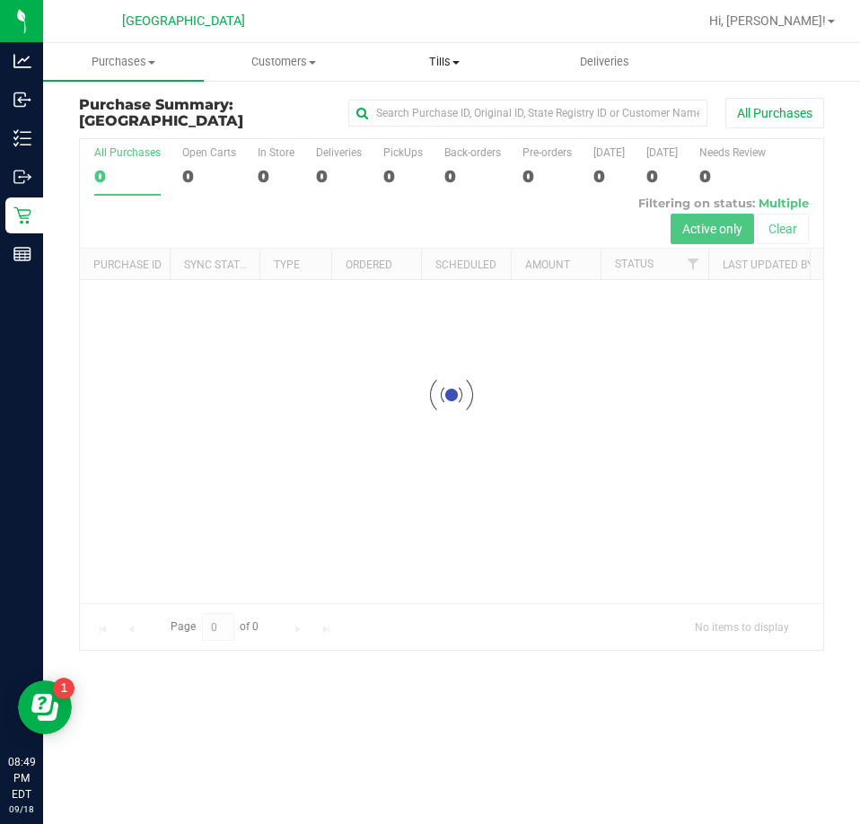
click at [430, 57] on span "Tills" at bounding box center [444, 62] width 159 height 16
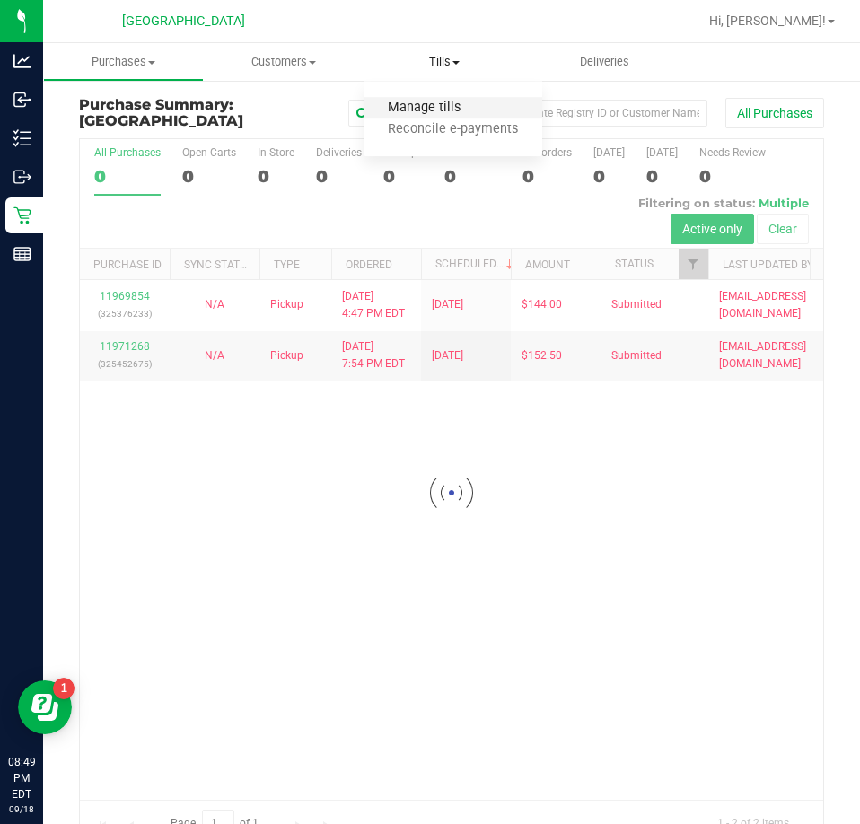
click at [422, 110] on span "Manage tills" at bounding box center [424, 108] width 121 height 15
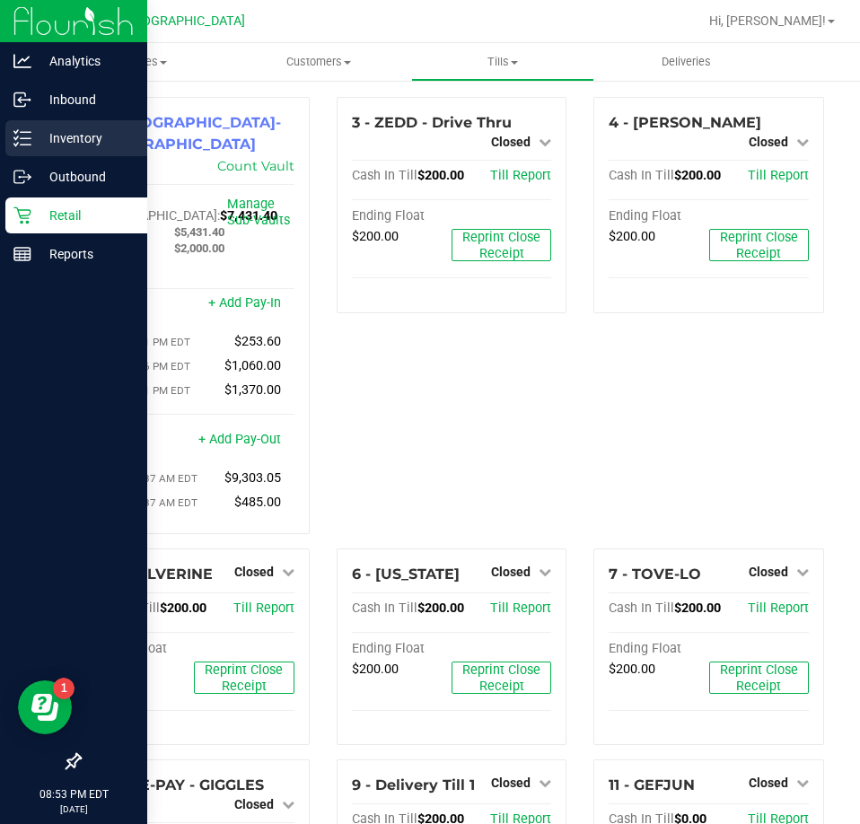
click at [71, 133] on p "Inventory" at bounding box center [85, 139] width 108 height 22
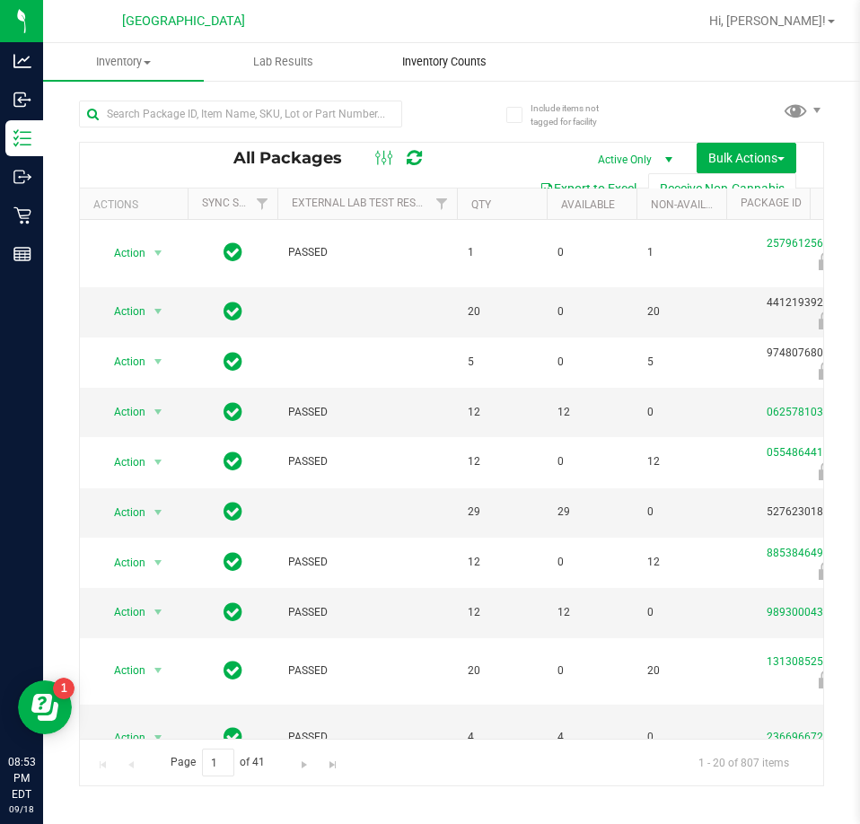
click at [463, 66] on span "Inventory Counts" at bounding box center [444, 62] width 133 height 16
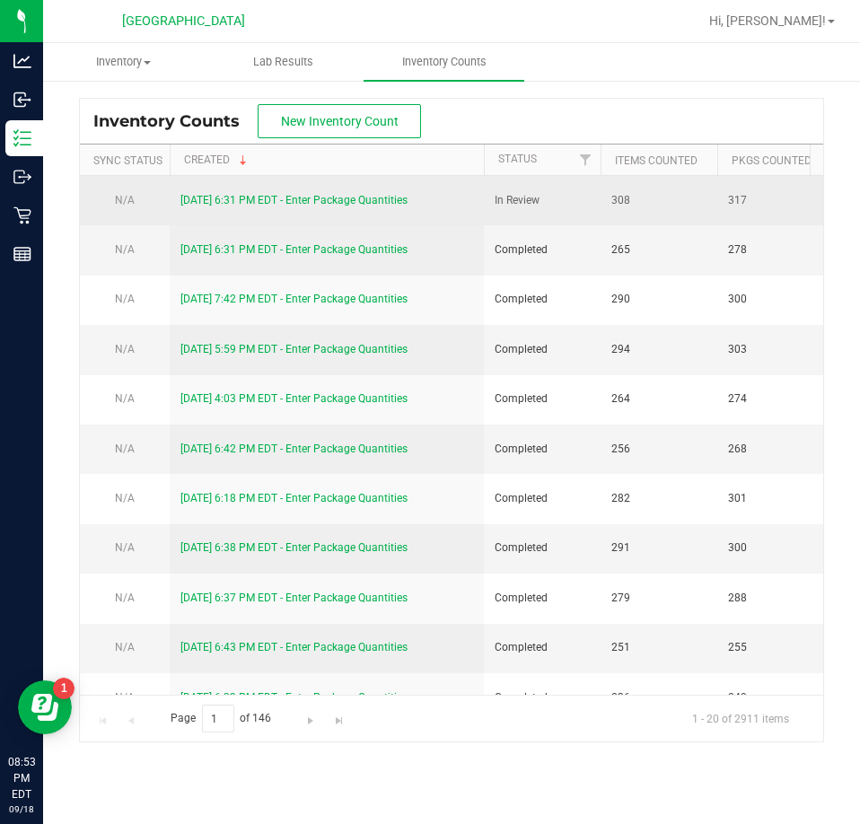
click at [297, 200] on link "[DATE] 6:31 PM EDT - Enter Package Quantities" at bounding box center [293, 200] width 227 height 13
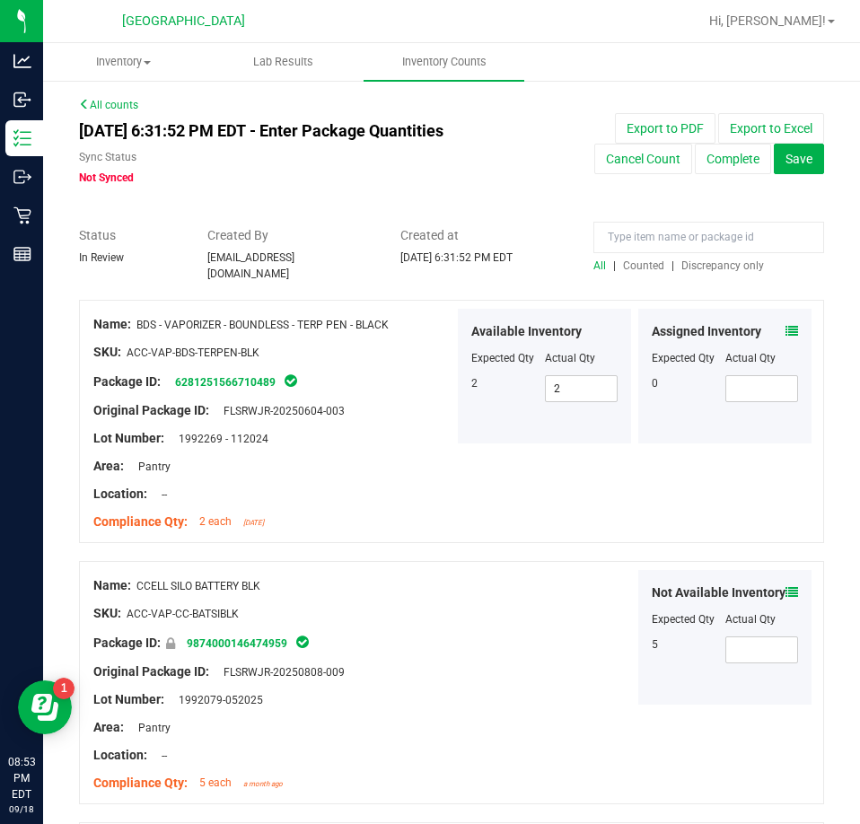
click at [710, 261] on span "Discrepancy only" at bounding box center [723, 265] width 83 height 13
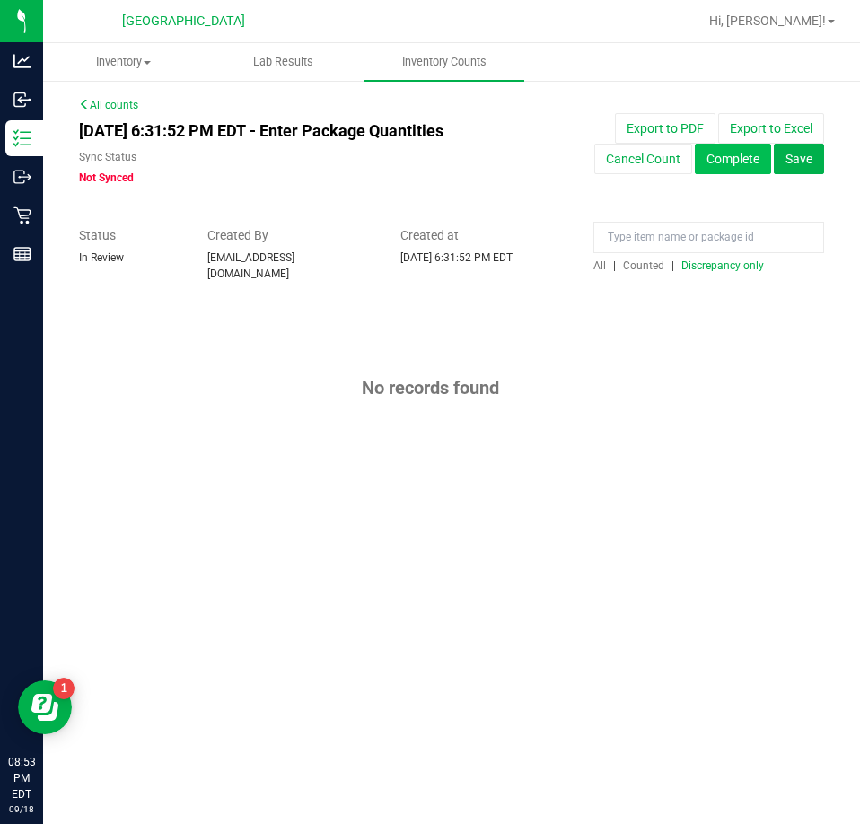
click at [722, 160] on button "Complete" at bounding box center [733, 159] width 76 height 31
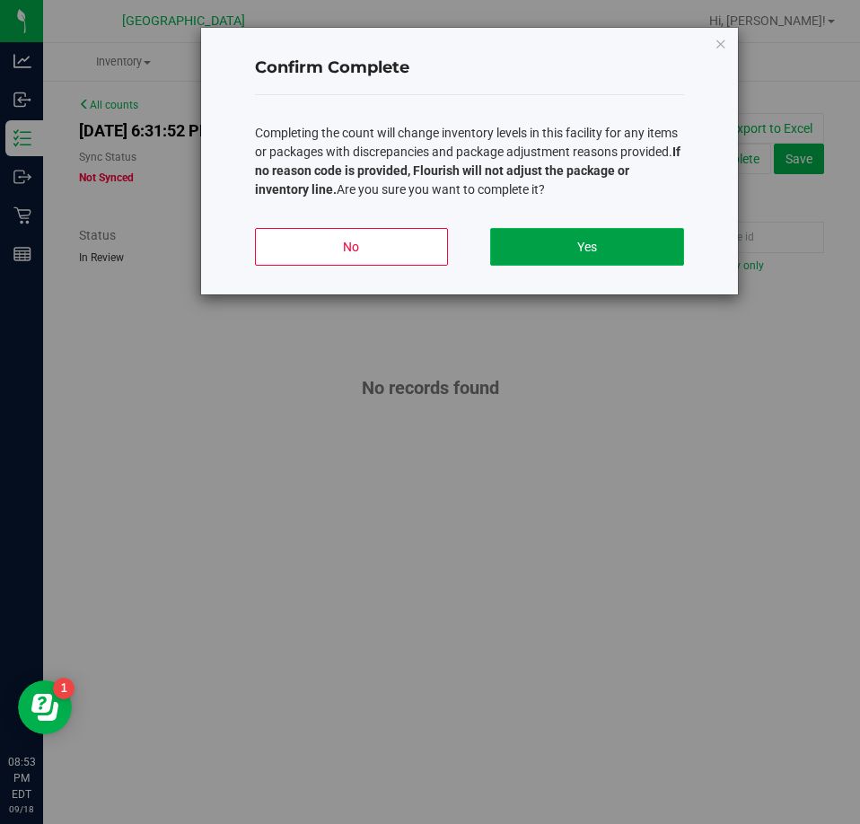
click at [636, 249] on button "Yes" at bounding box center [586, 247] width 193 height 38
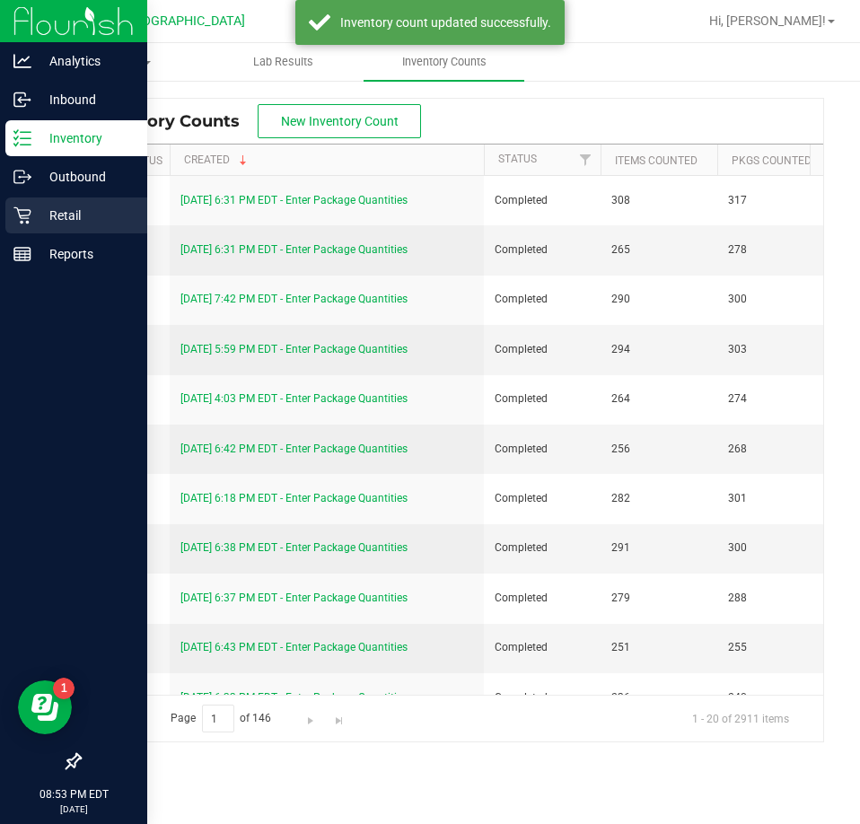
click at [78, 211] on p "Retail" at bounding box center [85, 216] width 108 height 22
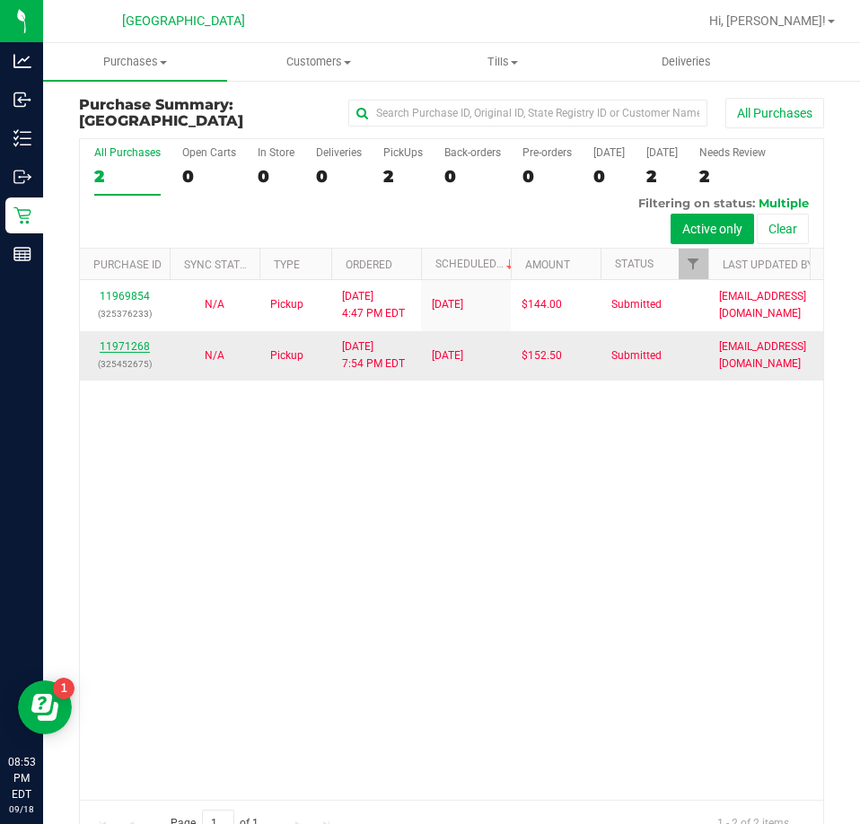
click at [131, 347] on link "11971268" at bounding box center [125, 346] width 50 height 13
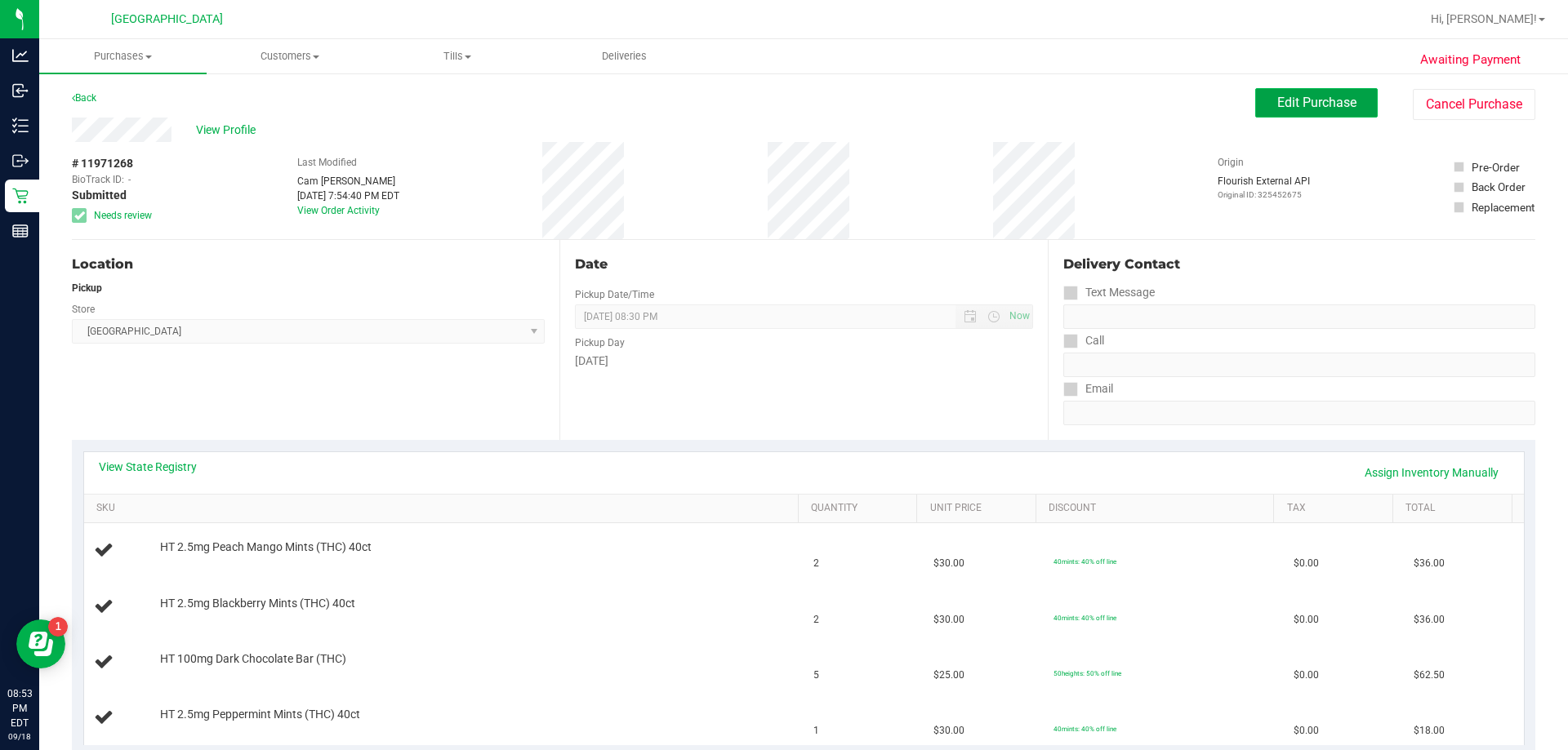
click at [781, 104] on span "Edit Purchase" at bounding box center [1316, 102] width 79 height 15
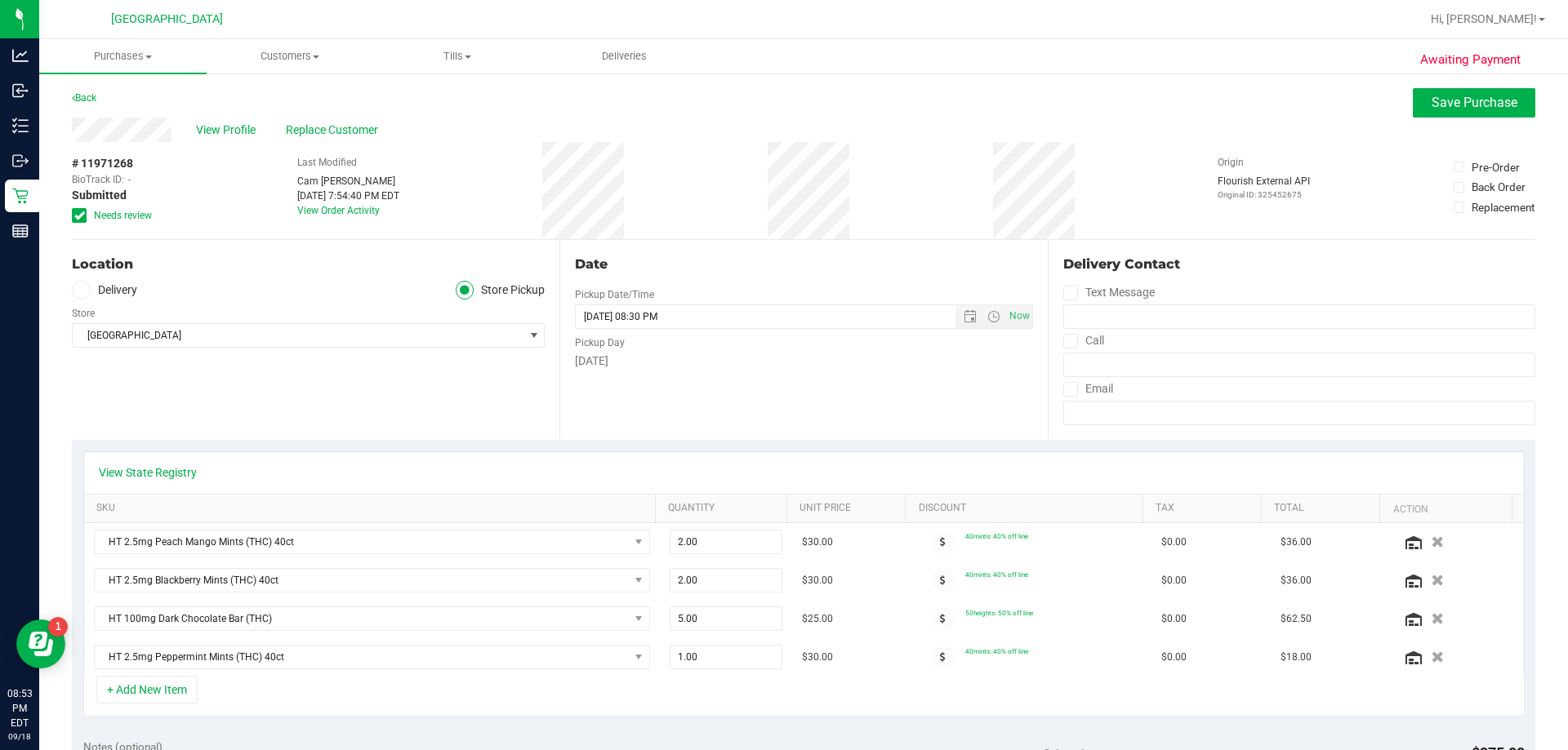
click at [80, 215] on icon at bounding box center [80, 215] width 11 height 0
click at [0, 0] on input "Needs review" at bounding box center [0, 0] width 0 height 0
click at [781, 93] on button "Save Purchase" at bounding box center [1473, 103] width 123 height 29
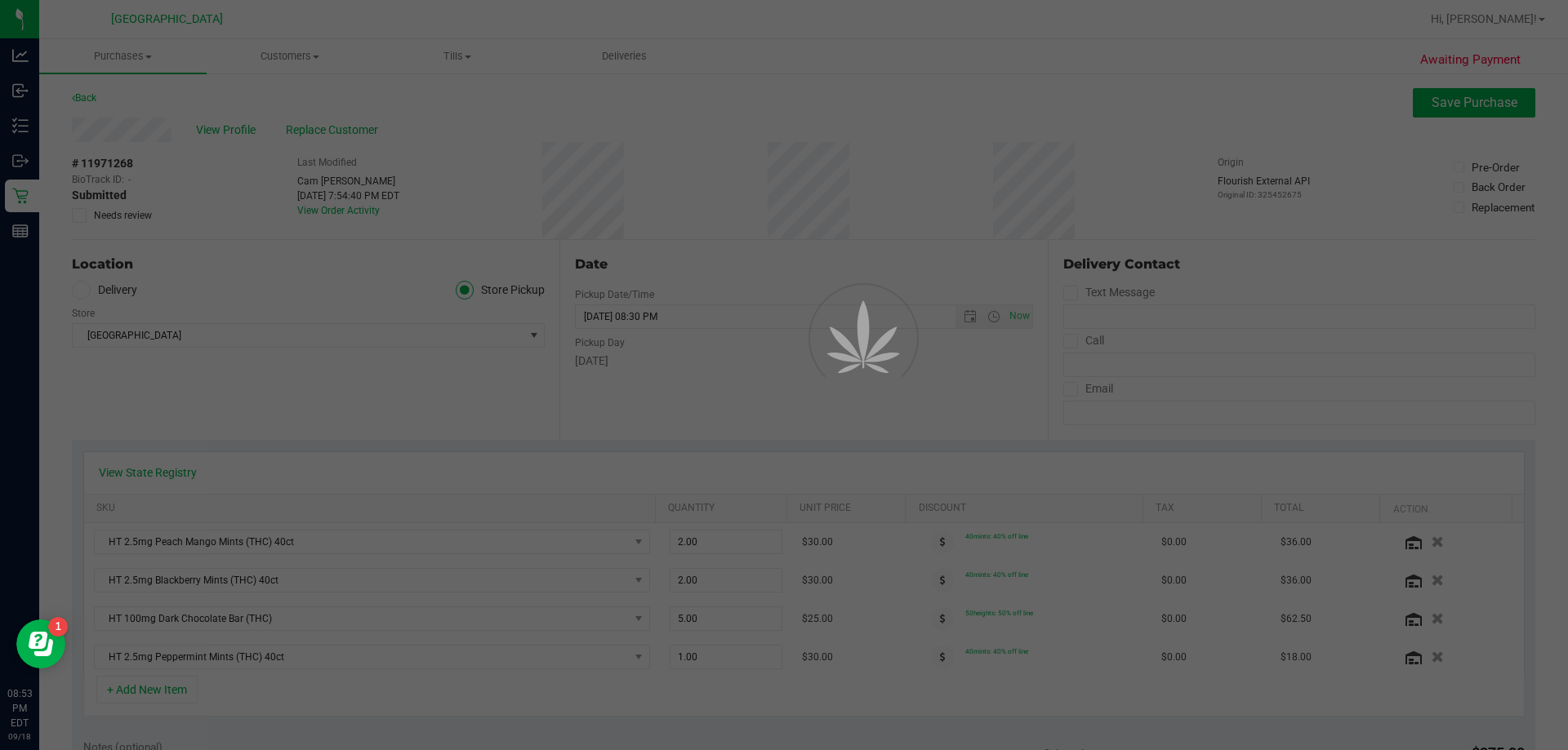
click at [128, 58] on div at bounding box center [784, 375] width 1568 height 750
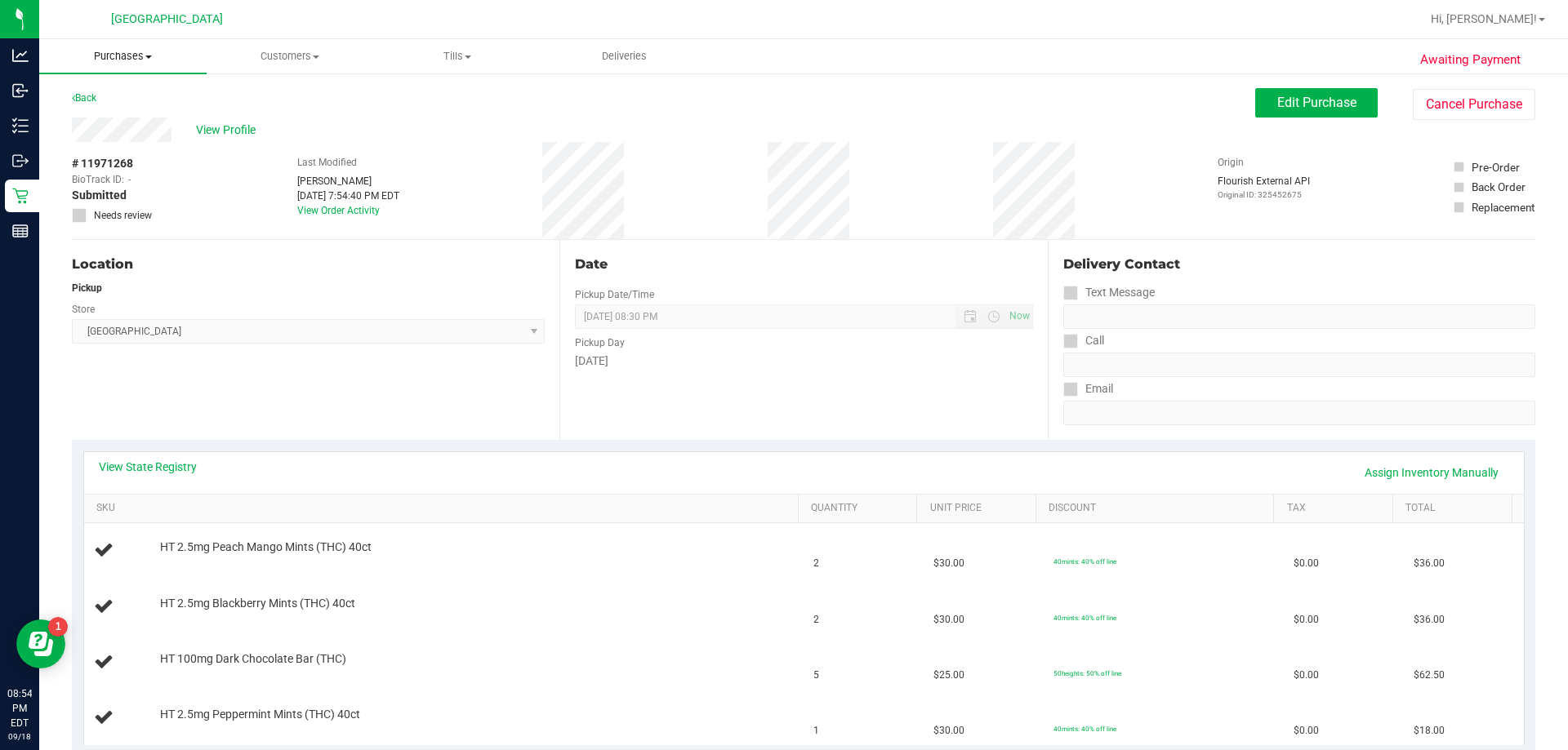
click at [126, 65] on uib-tab-heading "Purchases Summary of purchases Fulfillment All purchases" at bounding box center [123, 56] width 167 height 35
click at [101, 115] on span "Fulfillment" at bounding box center [89, 117] width 101 height 14
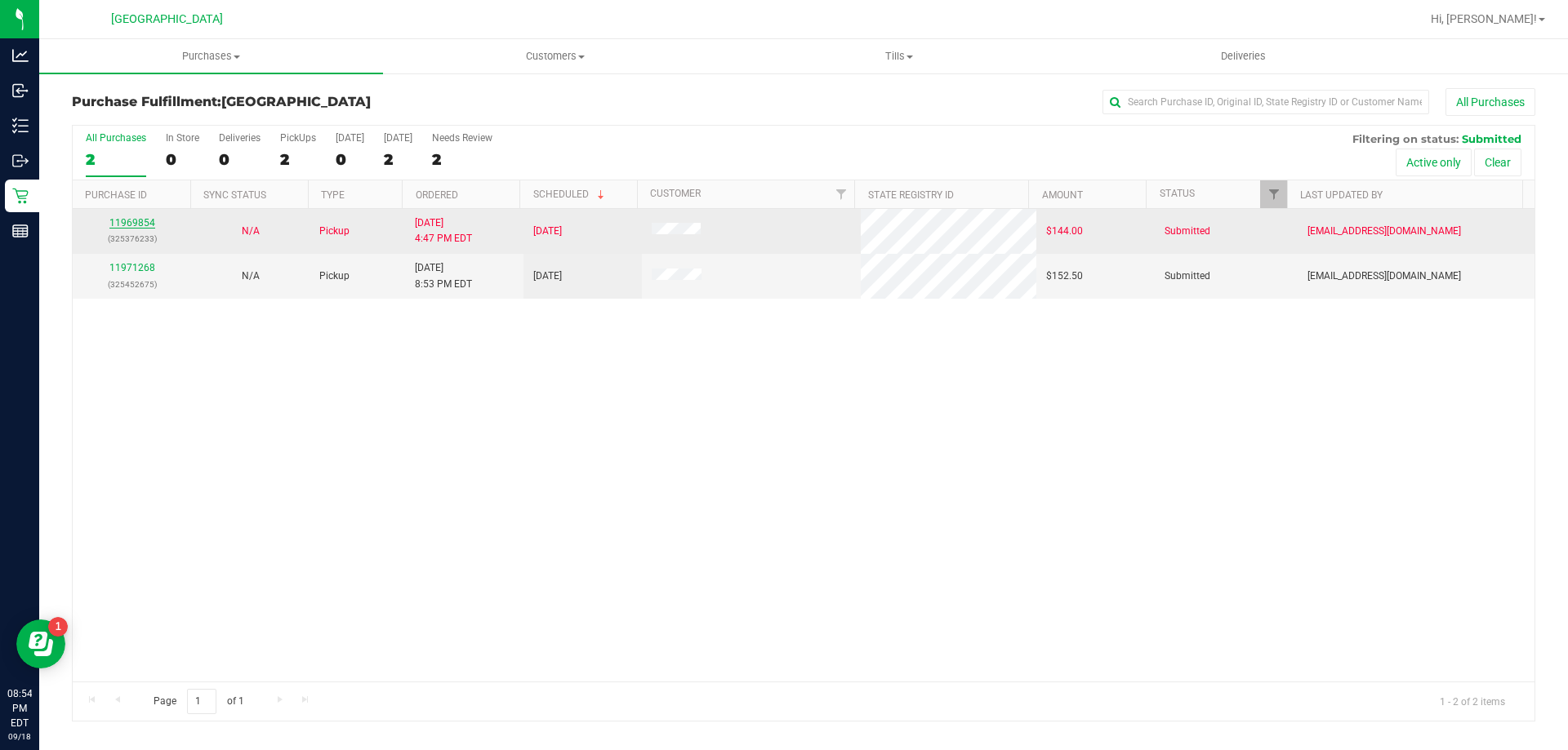
click at [126, 223] on link "11969854" at bounding box center [132, 223] width 45 height 12
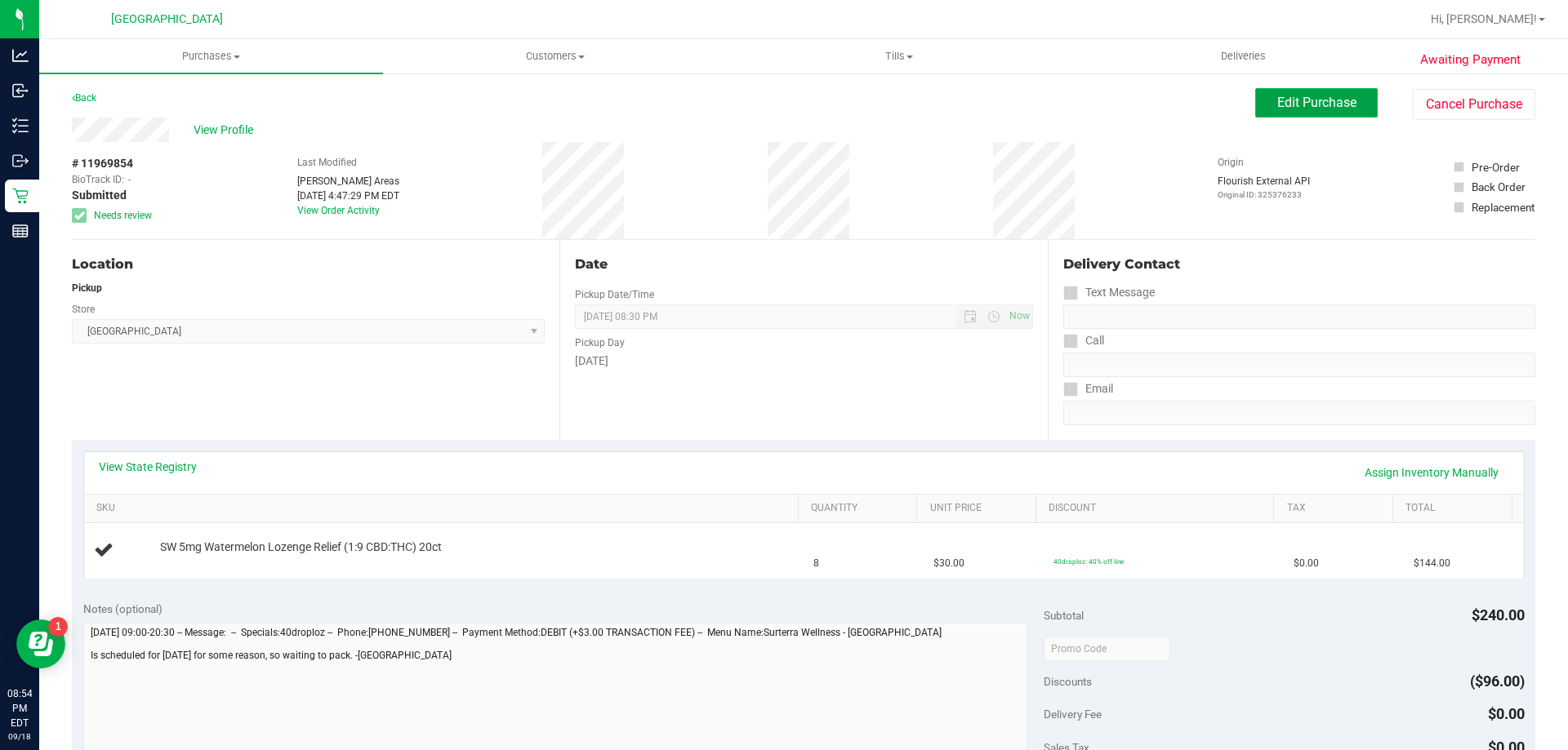
click at [781, 100] on span "Edit Purchase" at bounding box center [1316, 102] width 79 height 15
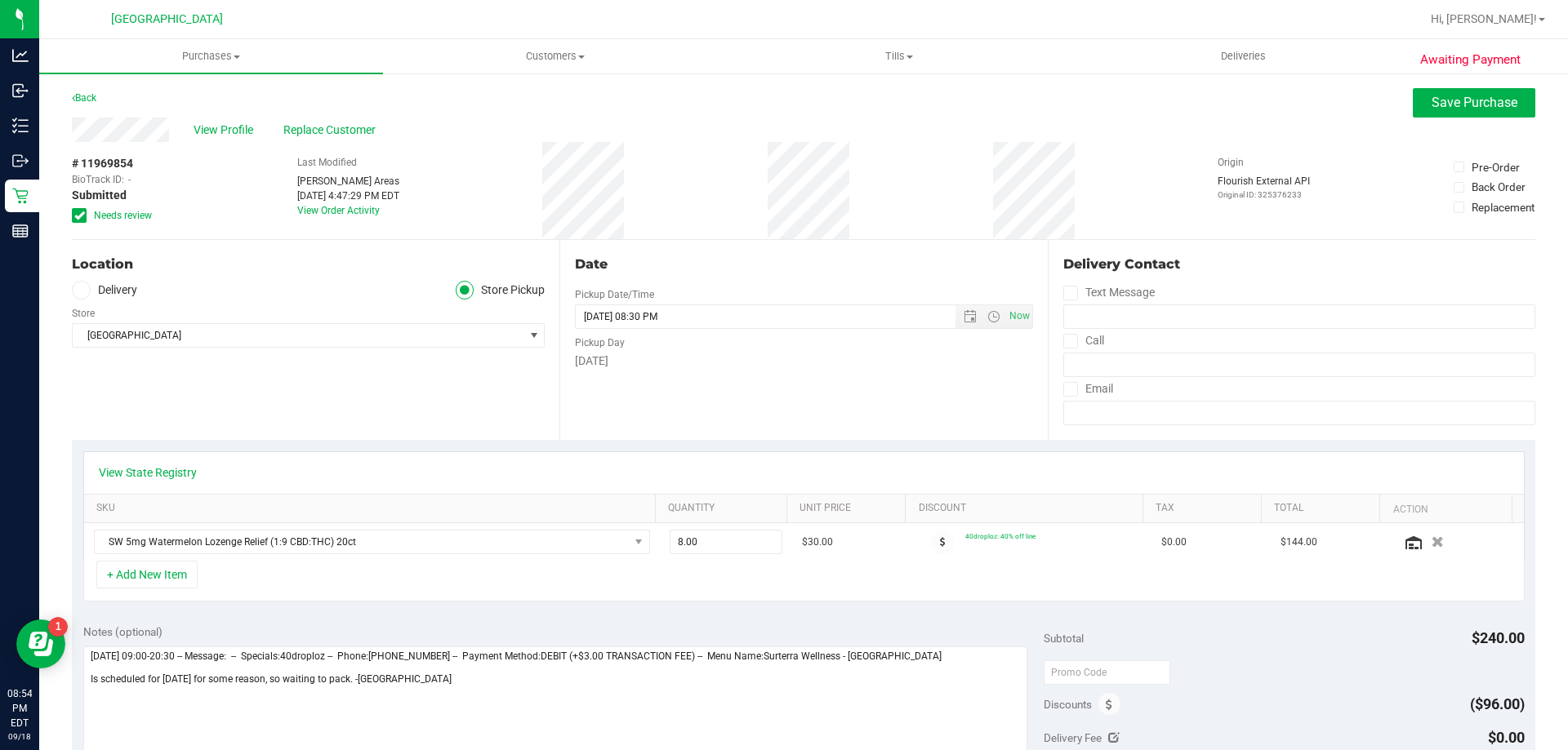
click at [77, 215] on icon at bounding box center [80, 215] width 11 height 0
click at [0, 0] on input "Needs review" at bounding box center [0, 0] width 0 height 0
click at [781, 101] on button "Save Purchase" at bounding box center [1473, 103] width 123 height 29
